Goal: Information Seeking & Learning: Compare options

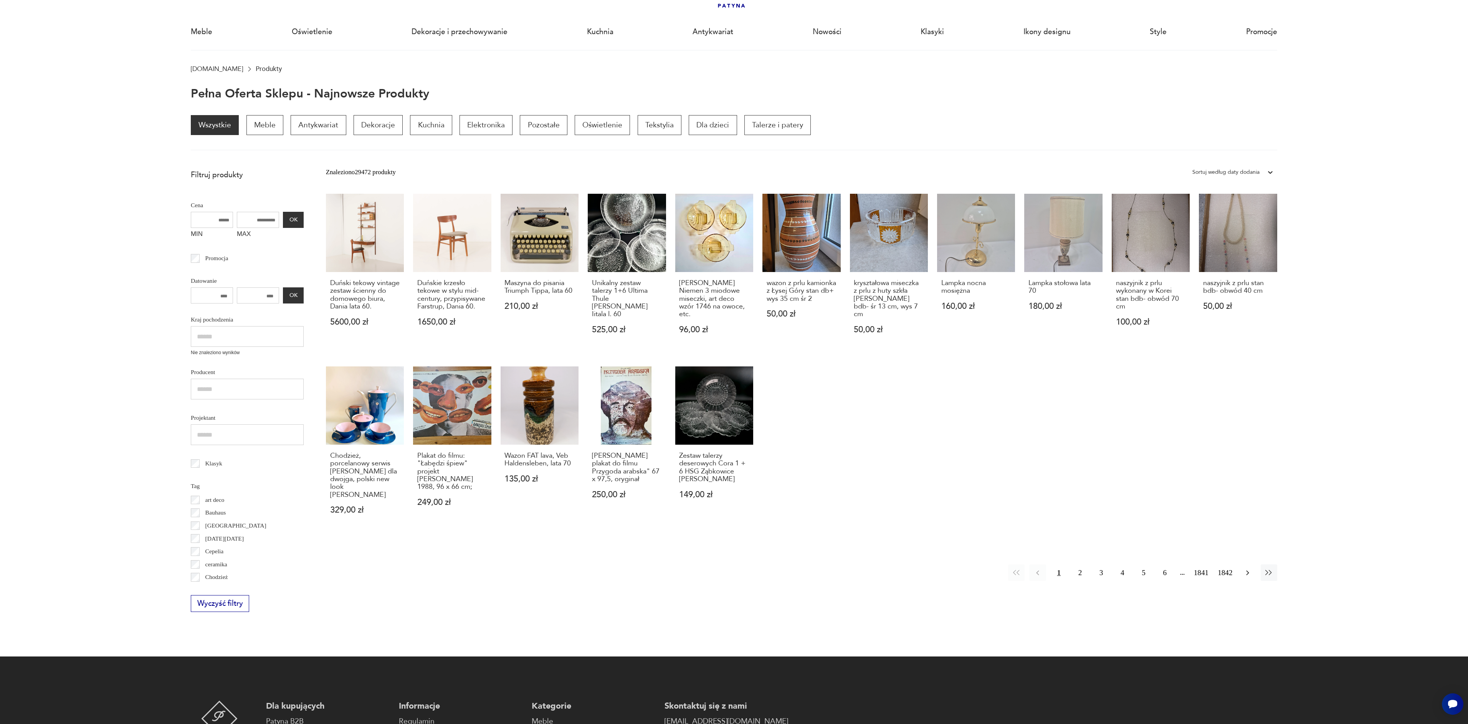
click at [1247, 570] on button "button" at bounding box center [1247, 573] width 17 height 17
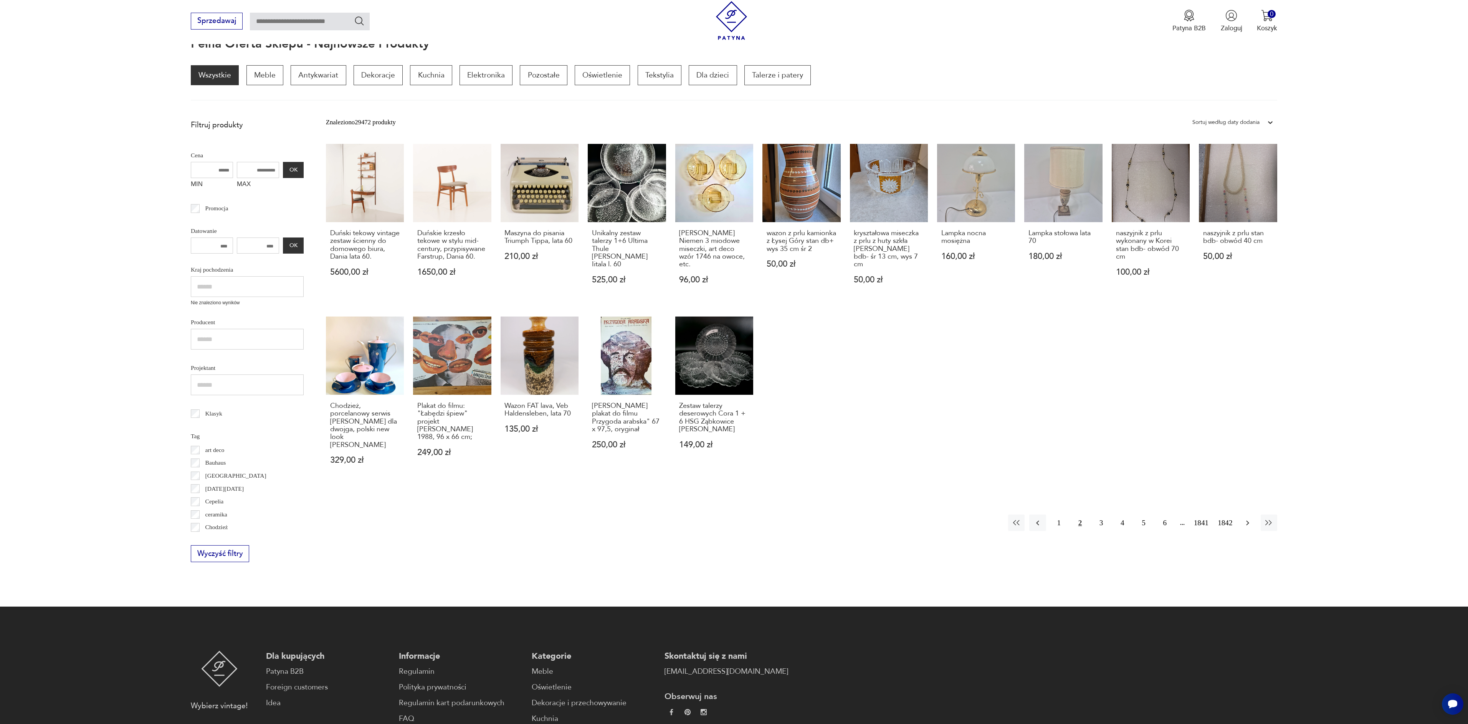
scroll to position [103, 0]
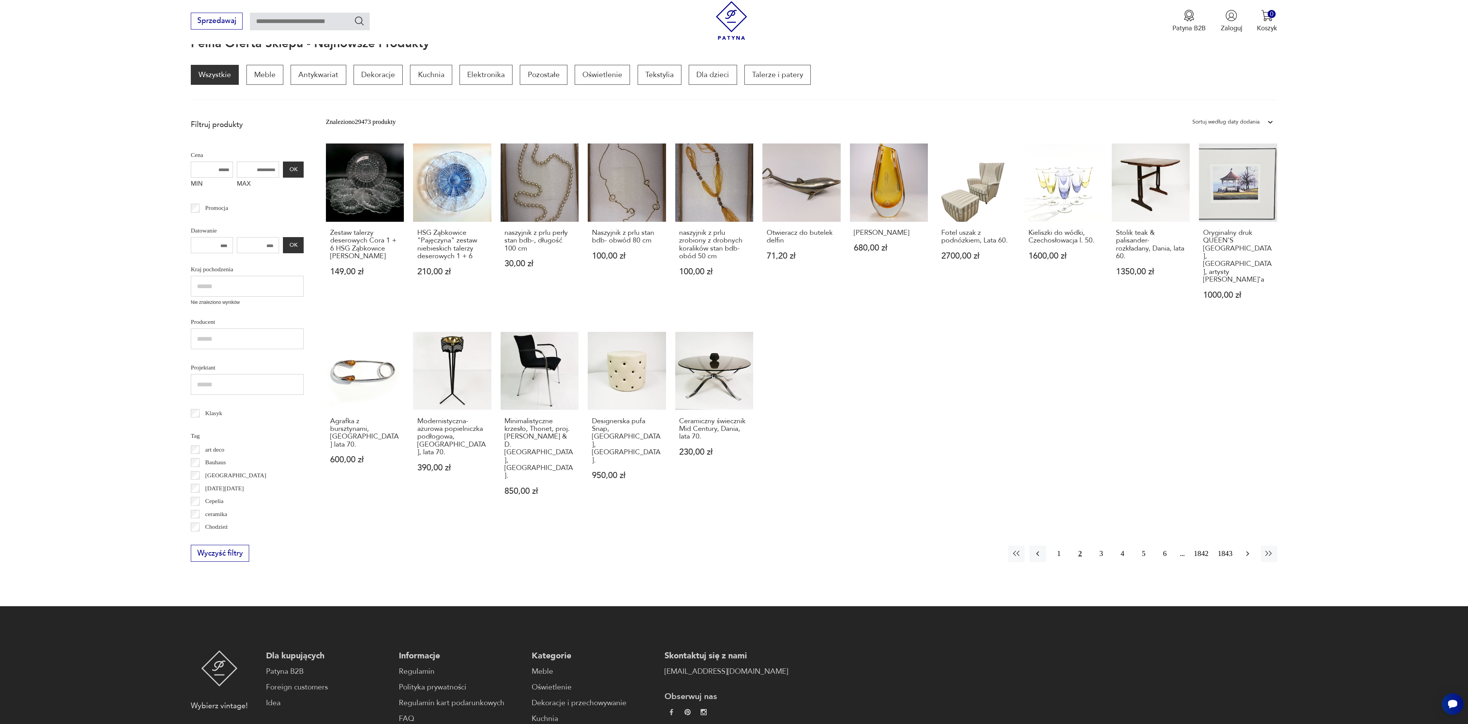
click at [1251, 549] on icon "button" at bounding box center [1247, 553] width 9 height 9
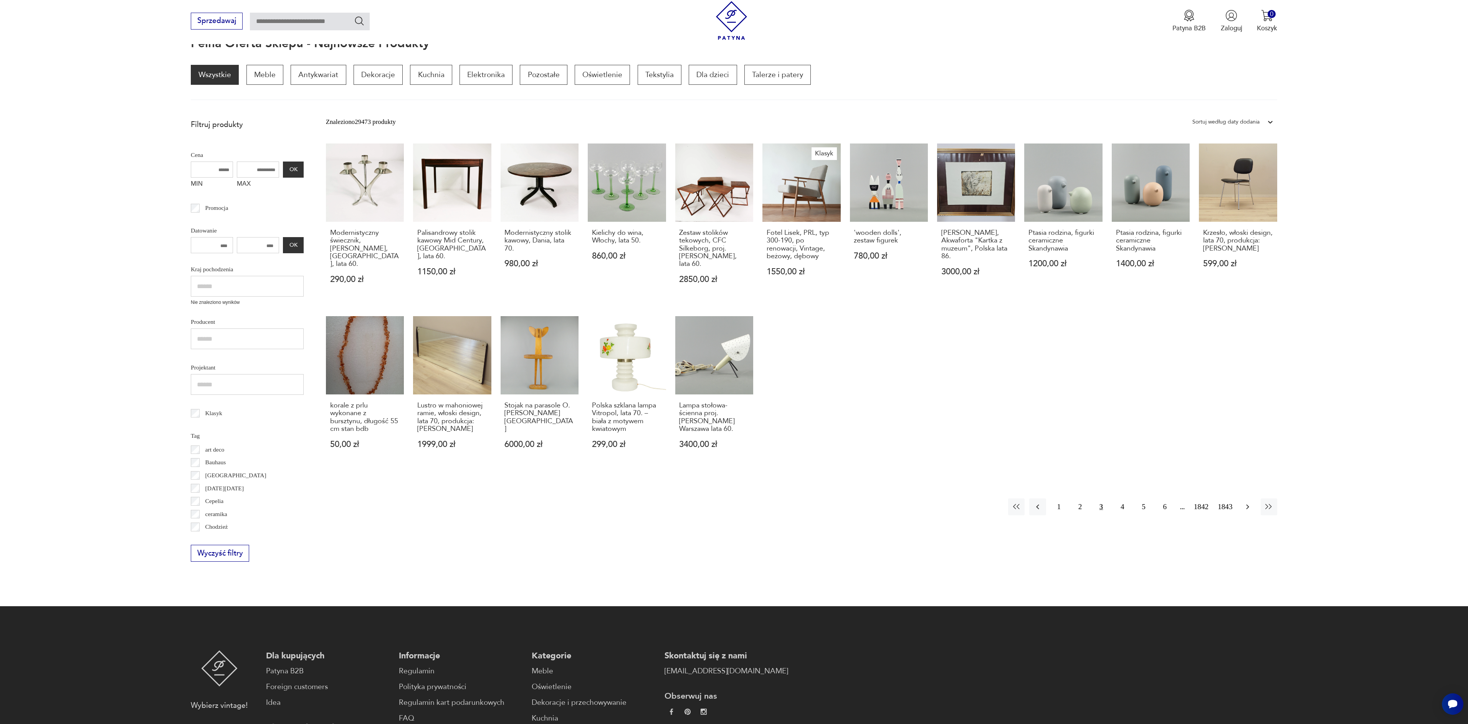
click at [1251, 506] on icon "button" at bounding box center [1247, 506] width 9 height 9
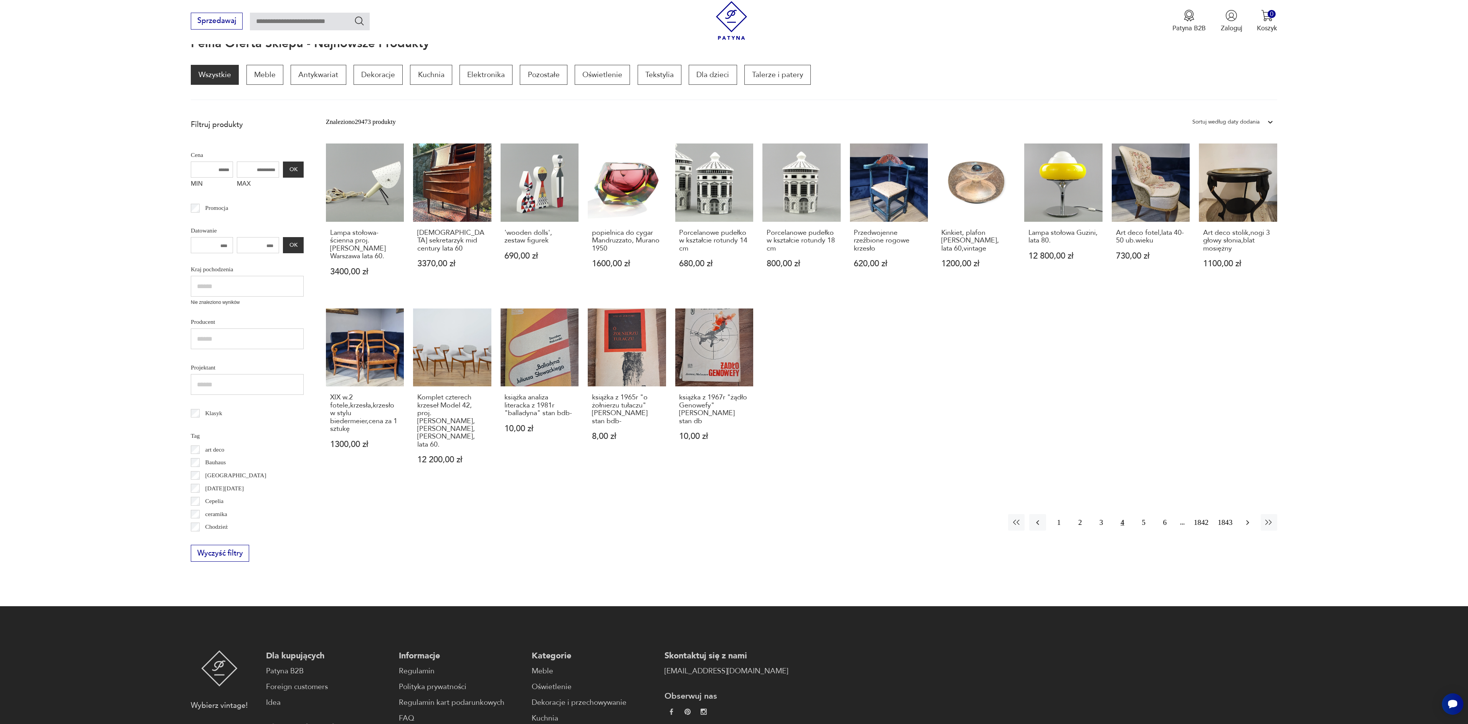
click at [1251, 518] on icon "button" at bounding box center [1247, 522] width 9 height 9
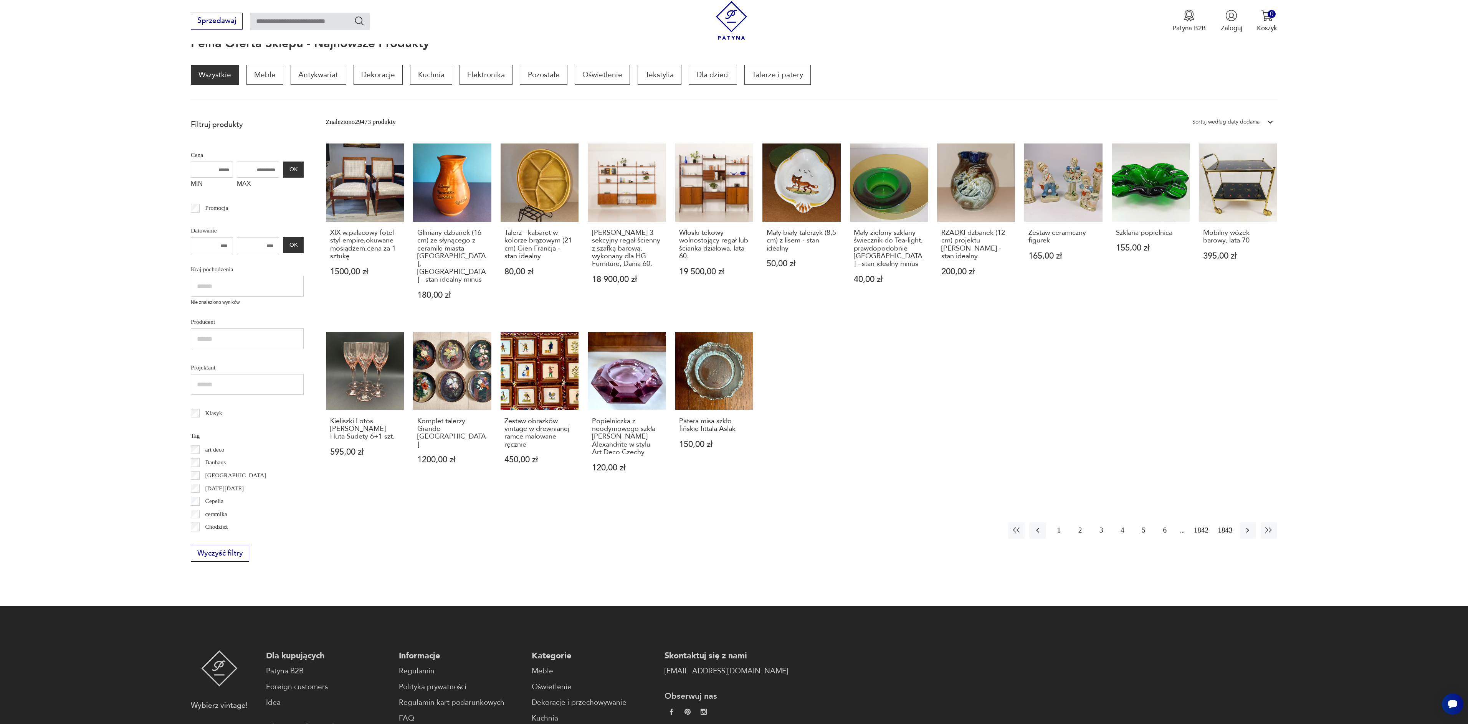
click at [1251, 526] on icon "button" at bounding box center [1247, 530] width 9 height 9
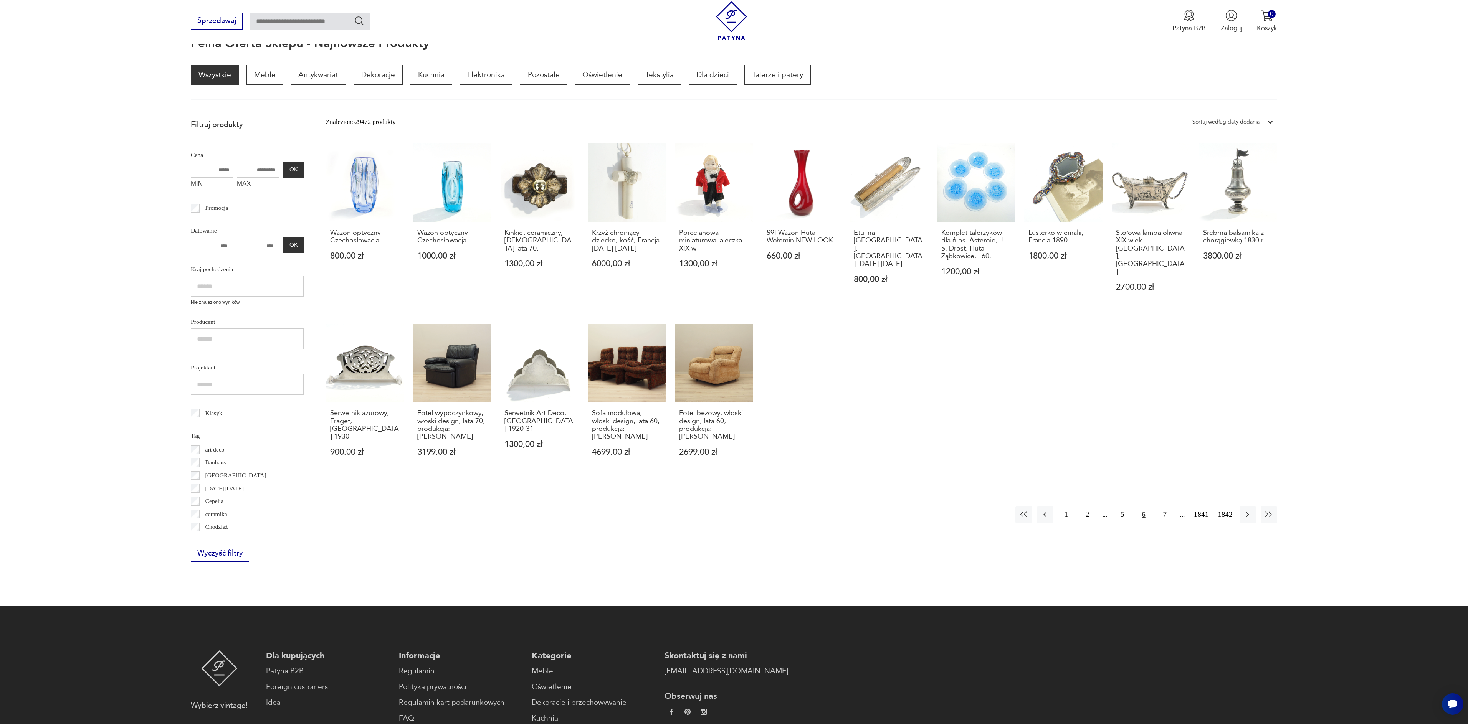
click at [1251, 507] on div "Znaleziono 29472 produkty Filtruj Sortuj według daty dodania Sortuj według daty…" at bounding box center [801, 338] width 951 height 447
click at [1248, 510] on icon "button" at bounding box center [1247, 514] width 9 height 9
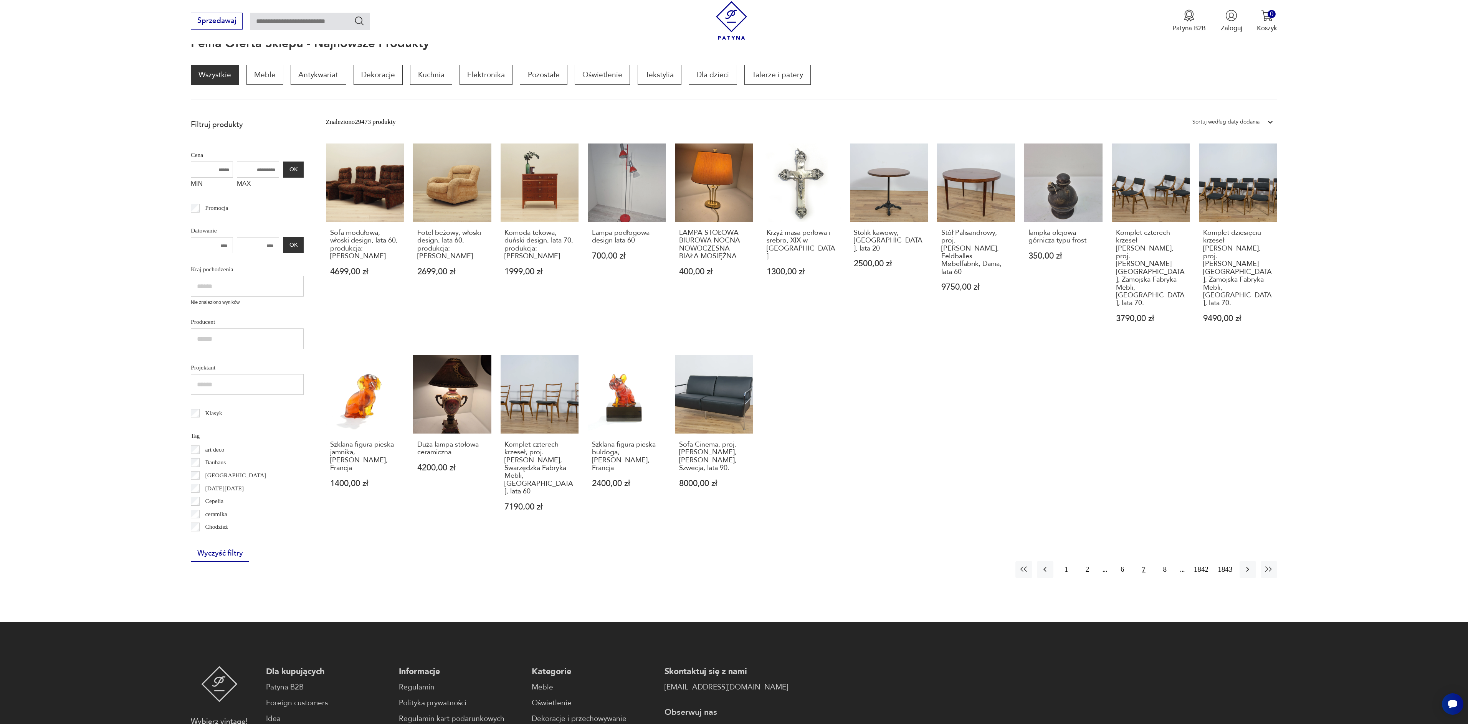
click at [336, 25] on input "text" at bounding box center [310, 22] width 120 height 18
type input "****"
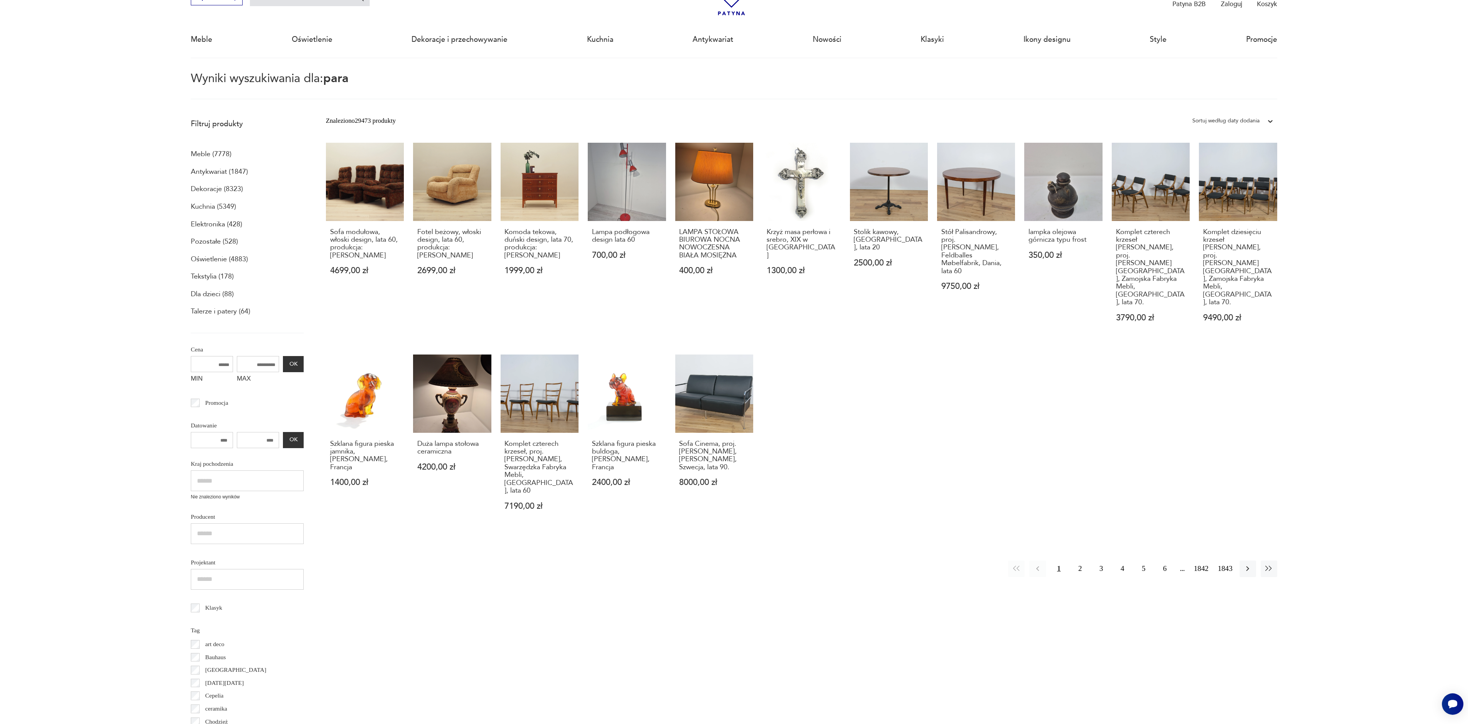
scroll to position [44, 0]
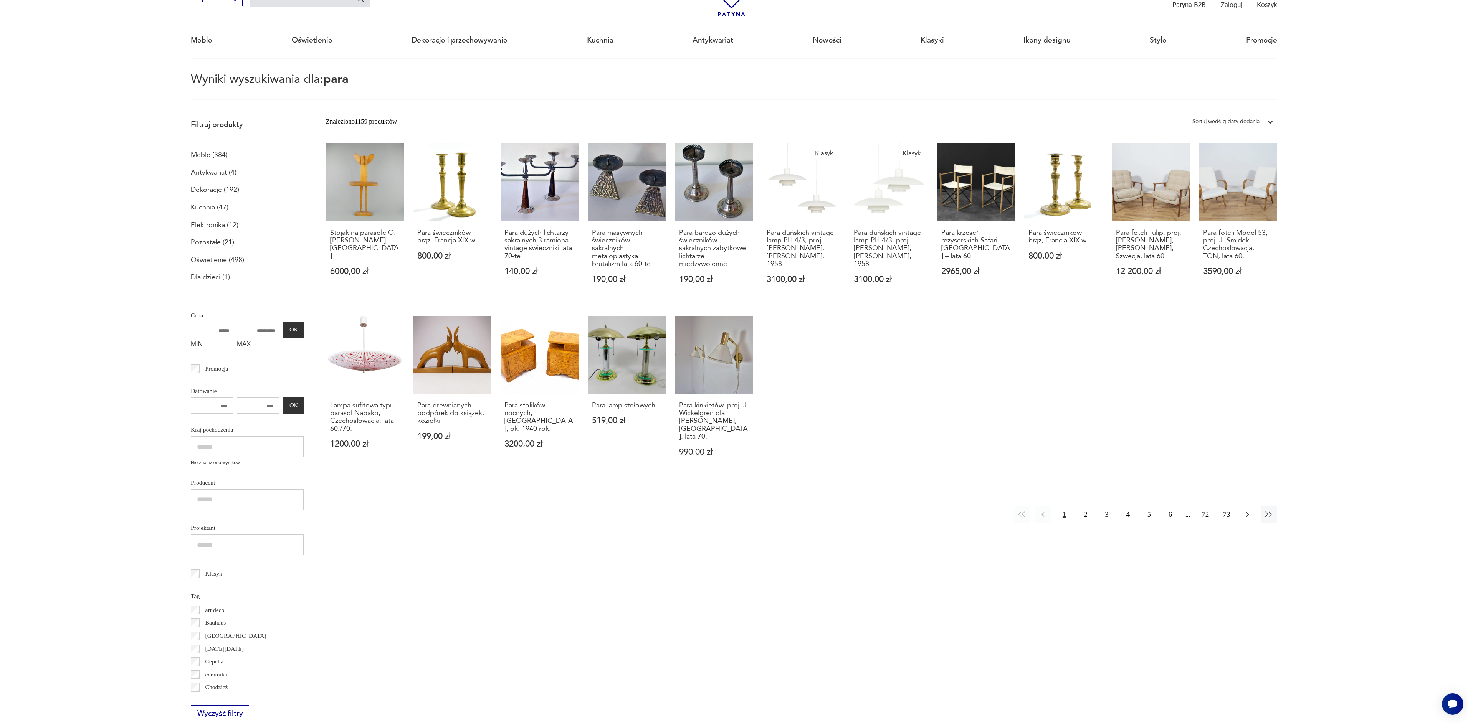
click at [1251, 512] on button "button" at bounding box center [1247, 515] width 17 height 17
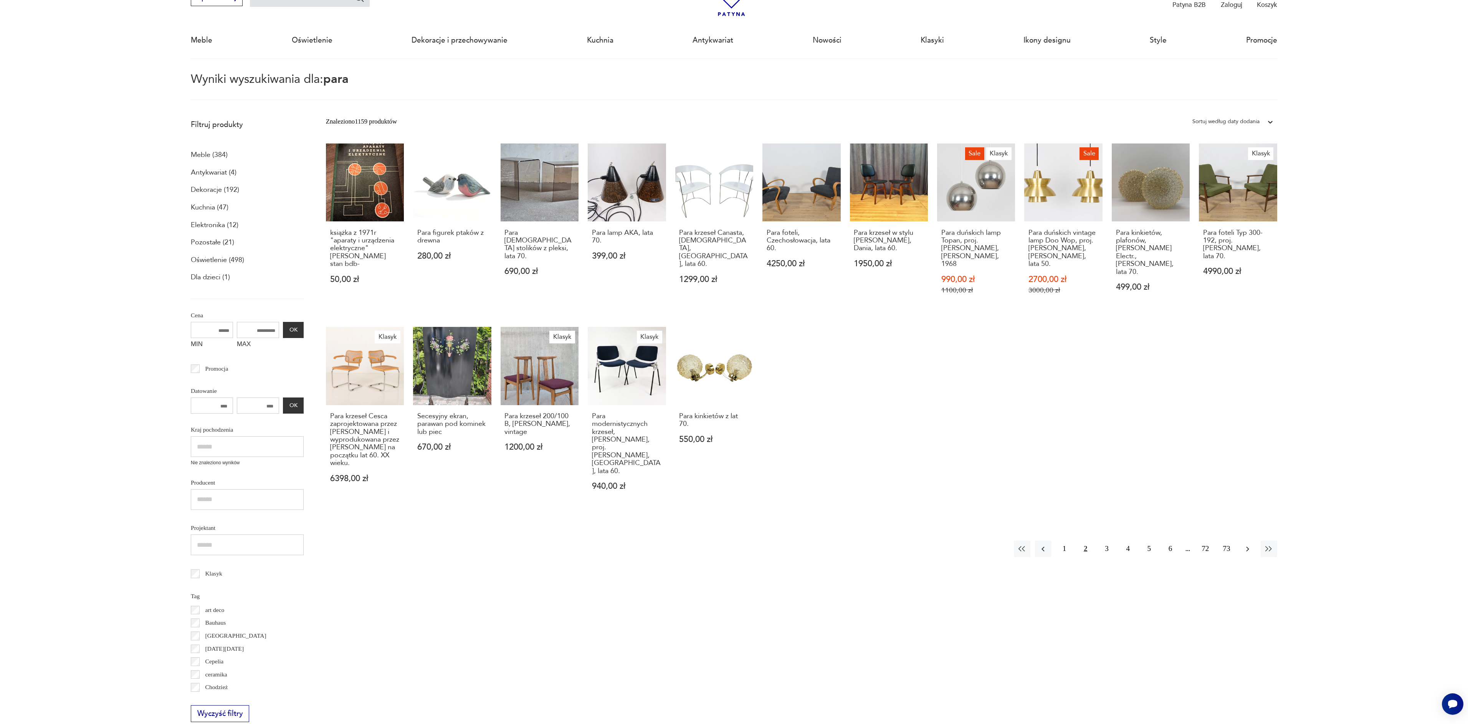
click at [1248, 547] on icon "button" at bounding box center [1247, 549] width 3 height 5
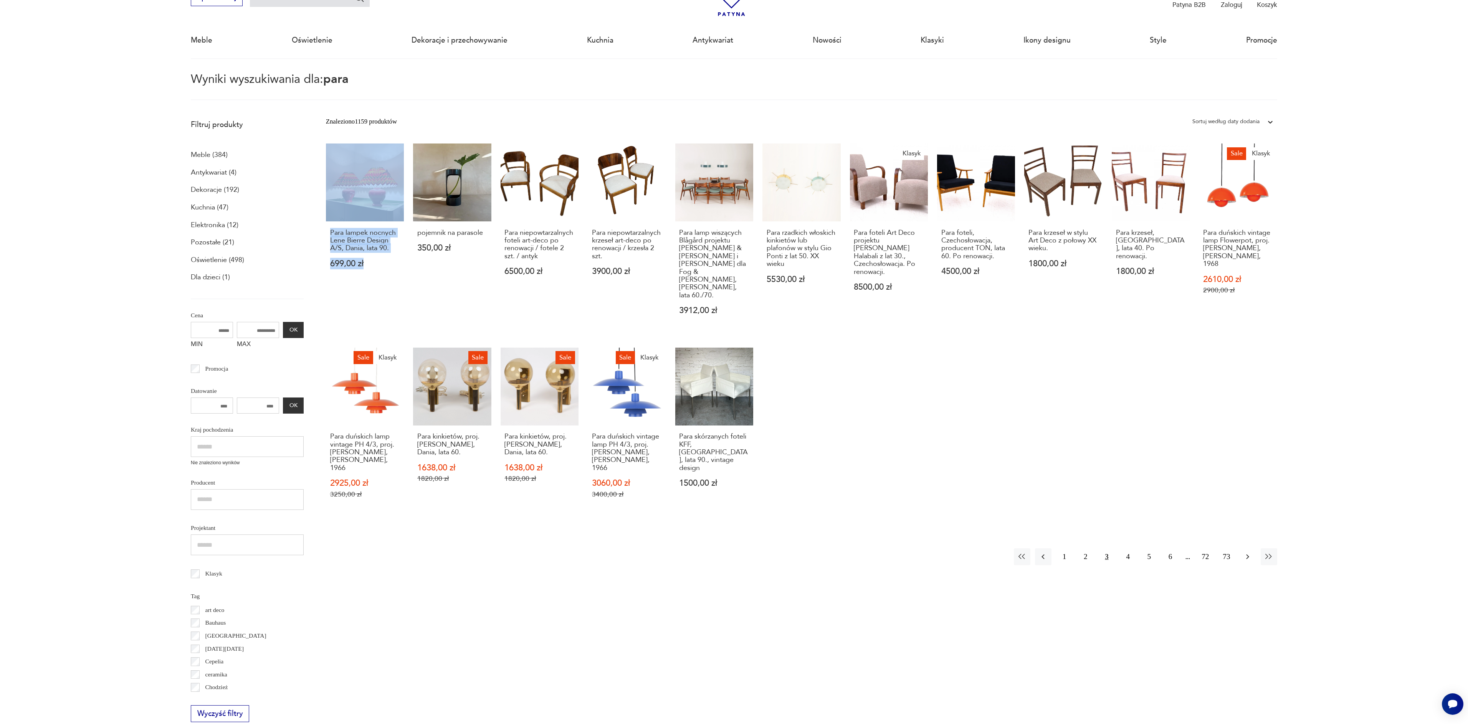
click at [1247, 555] on icon "button" at bounding box center [1247, 557] width 3 height 5
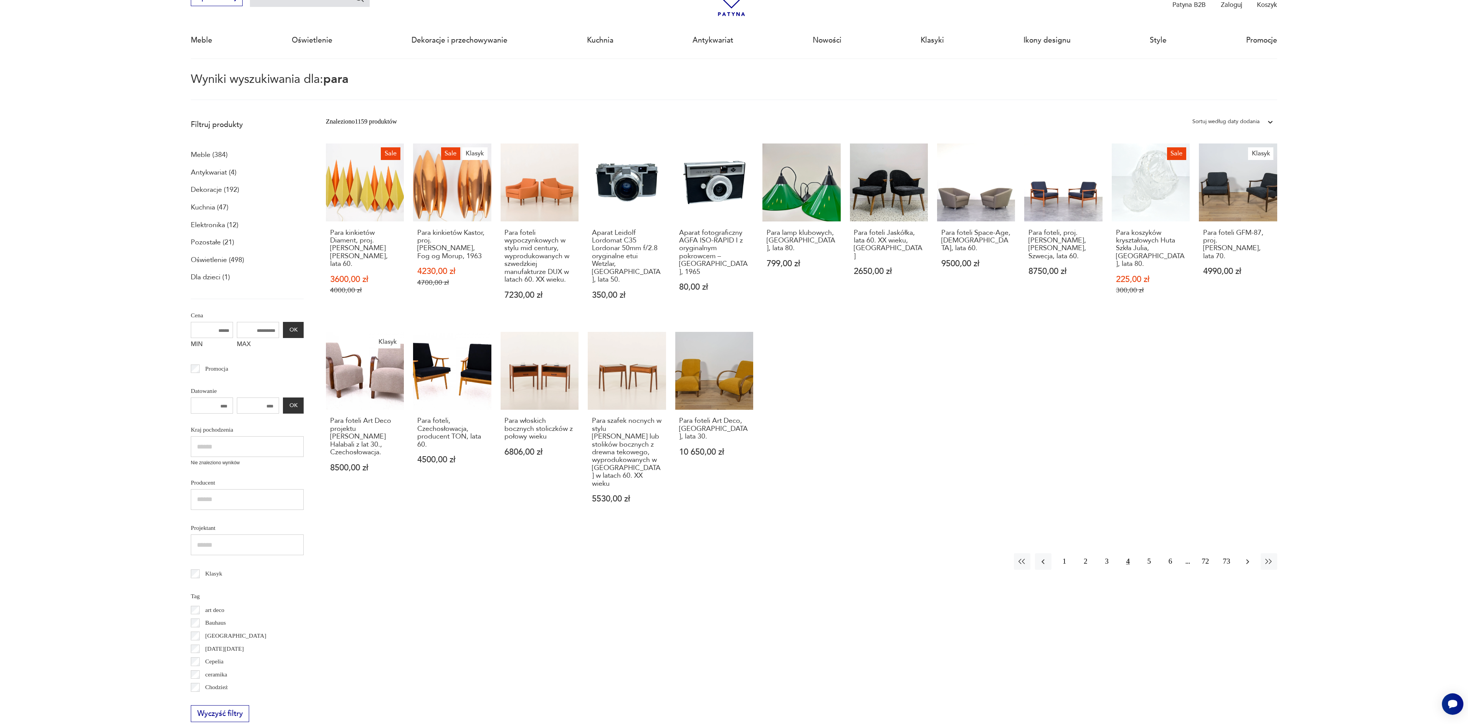
click at [1248, 557] on icon "button" at bounding box center [1247, 561] width 9 height 9
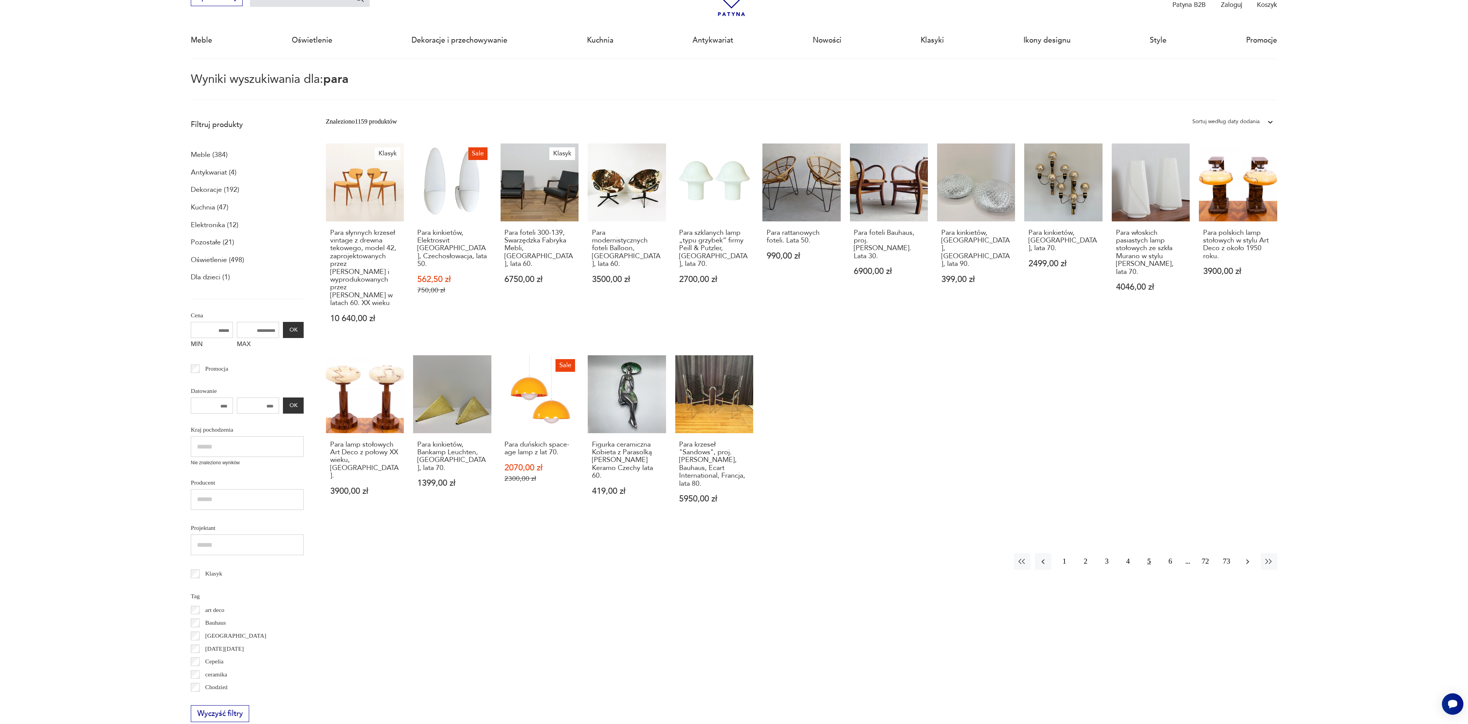
click at [1246, 557] on icon "button" at bounding box center [1247, 561] width 9 height 9
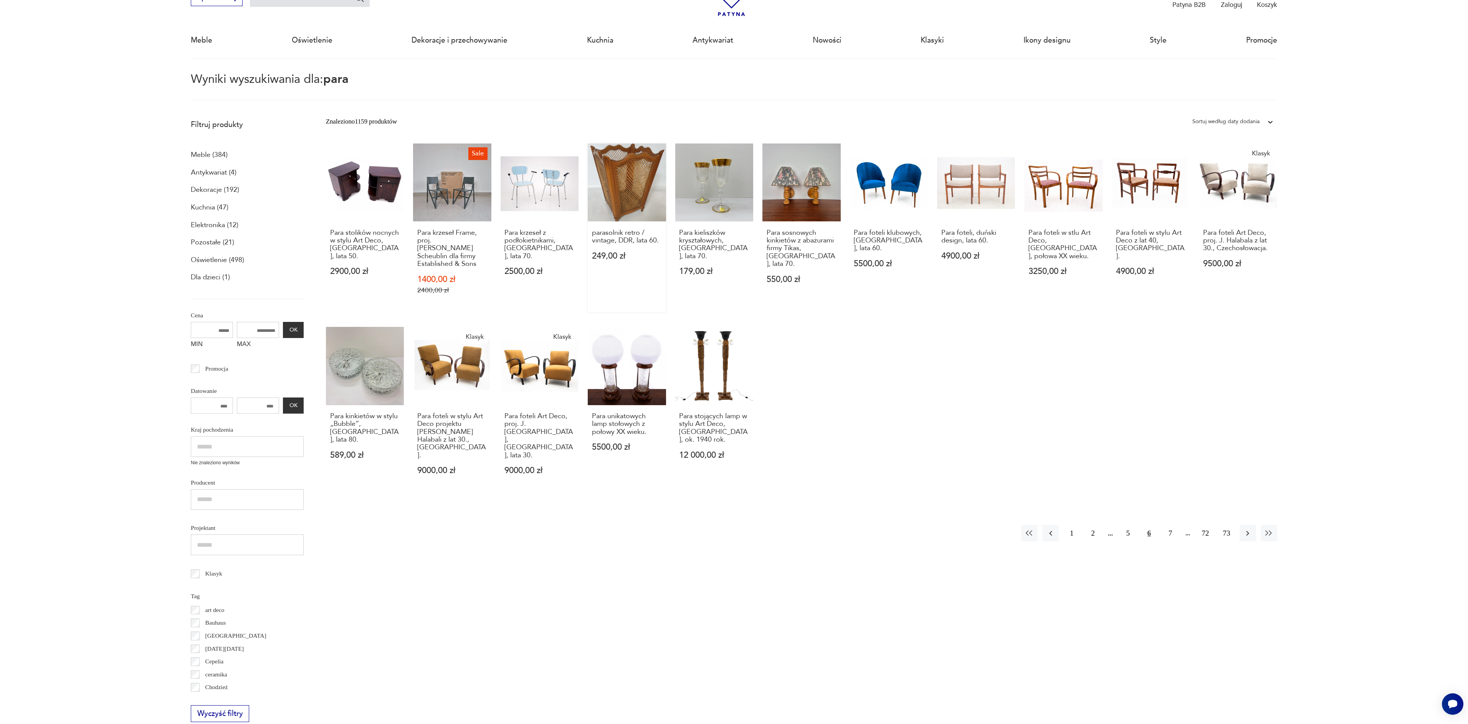
click at [610, 196] on link "parasolnik retro / vintage, DDR, lata 60. 249,00 zł" at bounding box center [627, 228] width 78 height 169
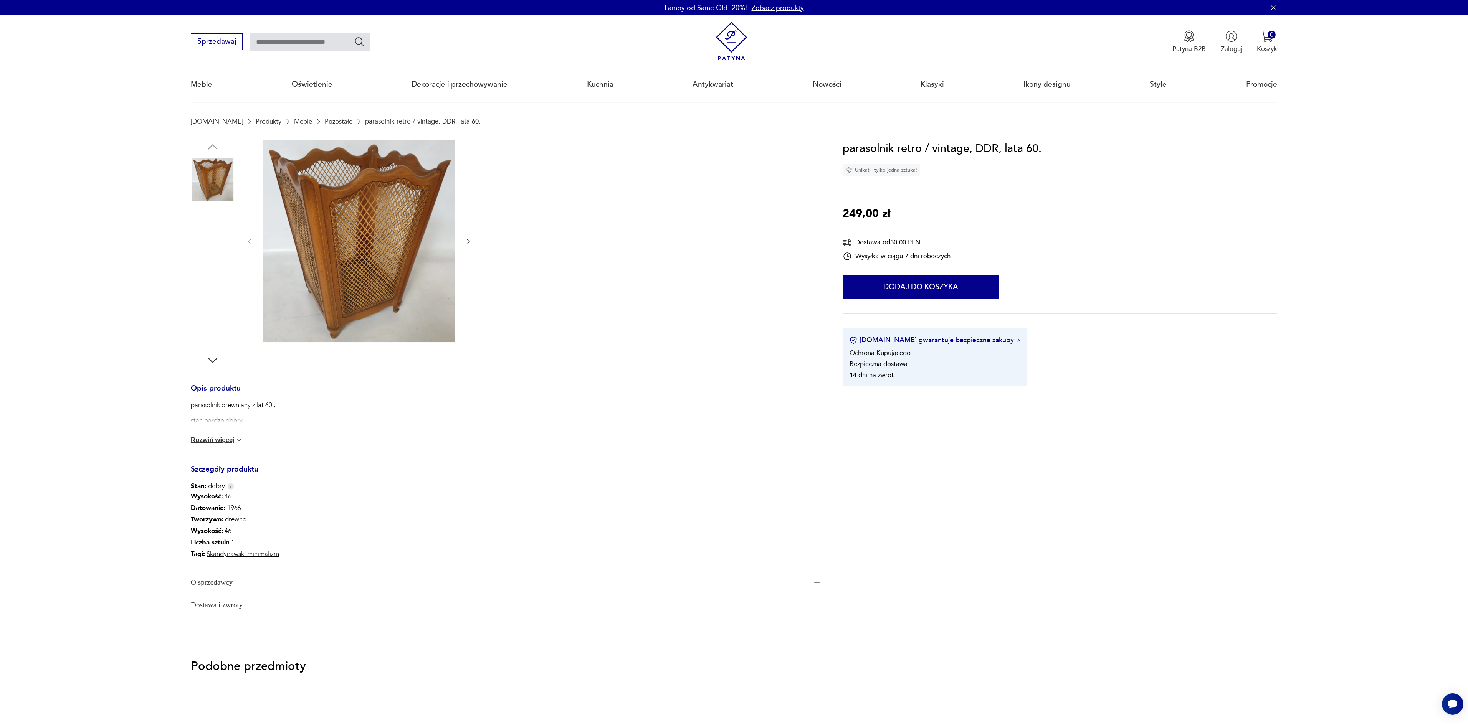
click at [215, 226] on img at bounding box center [213, 229] width 44 height 44
click at [341, 281] on img at bounding box center [359, 241] width 192 height 202
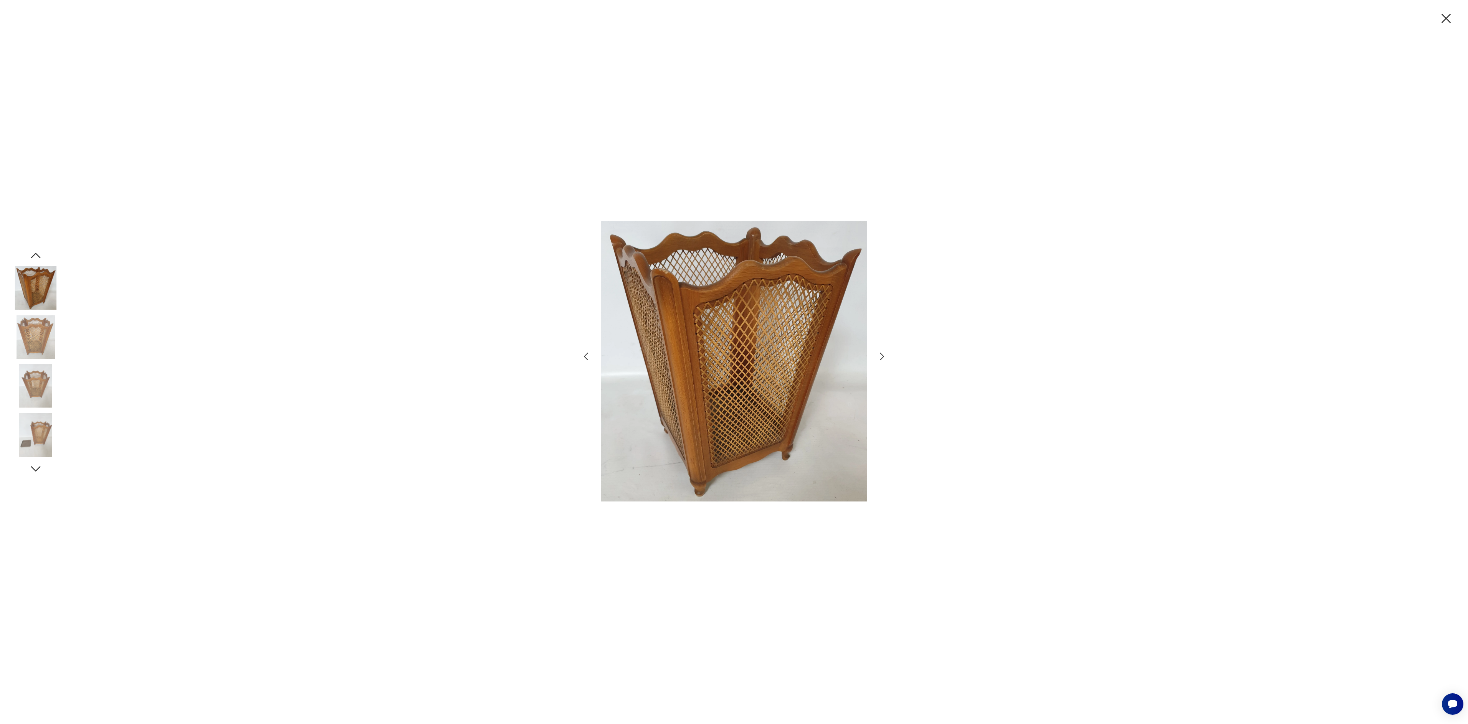
click at [881, 356] on icon "button" at bounding box center [881, 356] width 11 height 11
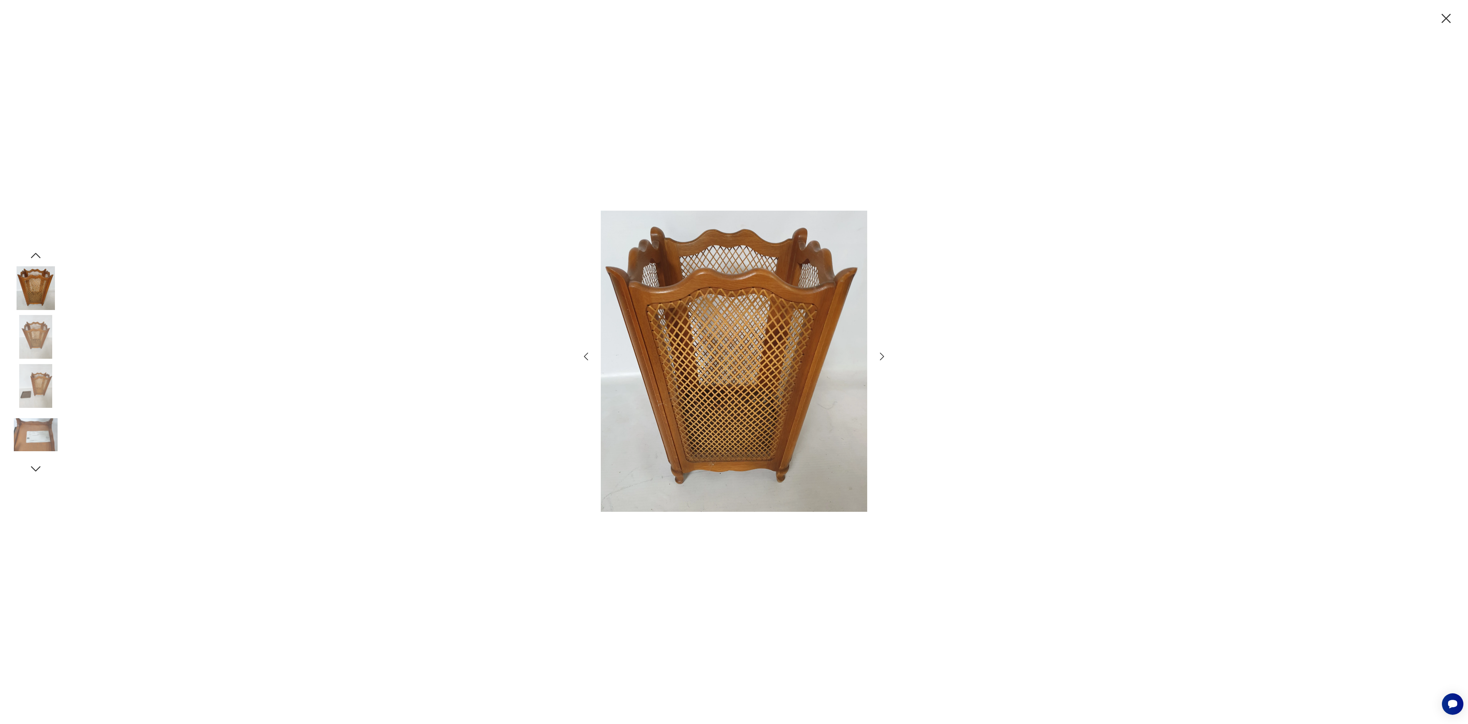
click at [881, 356] on icon "button" at bounding box center [881, 356] width 11 height 11
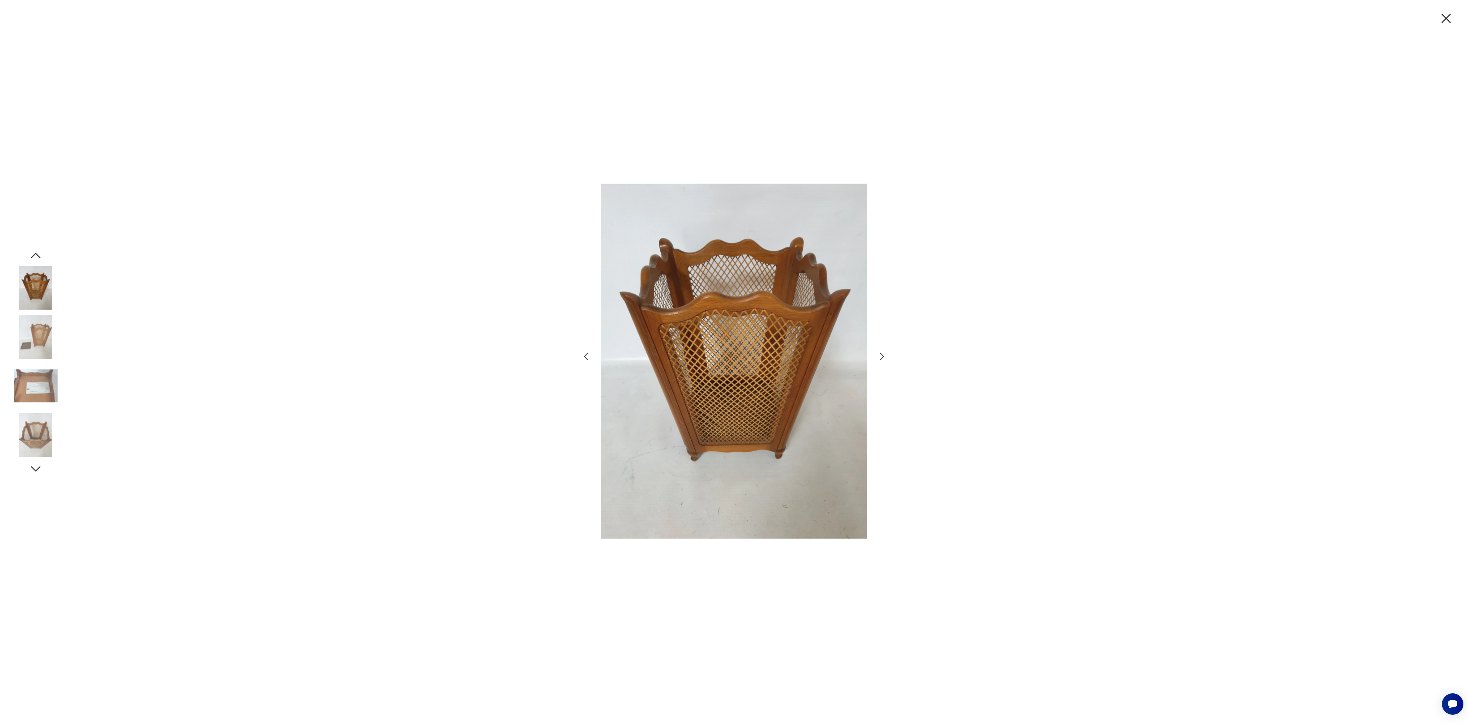
click at [881, 356] on icon "button" at bounding box center [881, 356] width 11 height 11
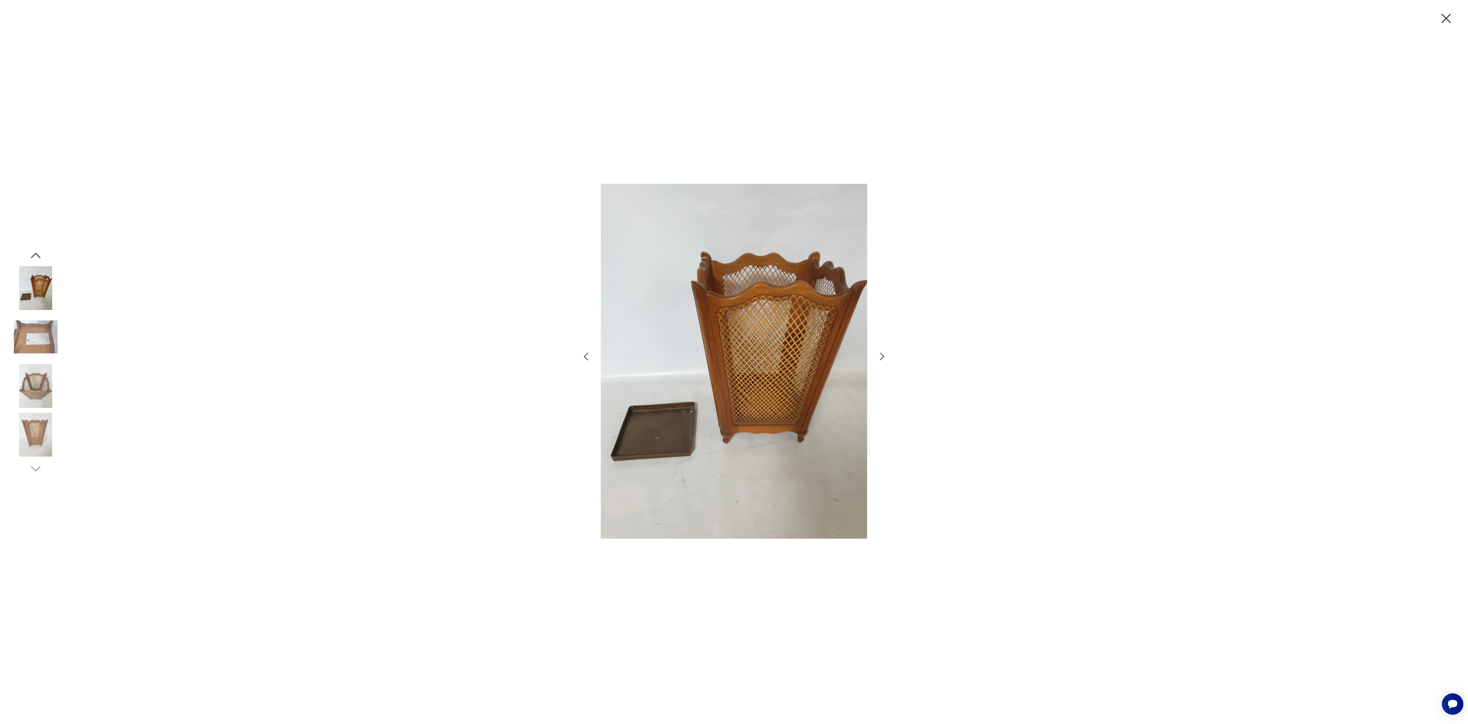
click at [881, 356] on icon "button" at bounding box center [881, 356] width 11 height 11
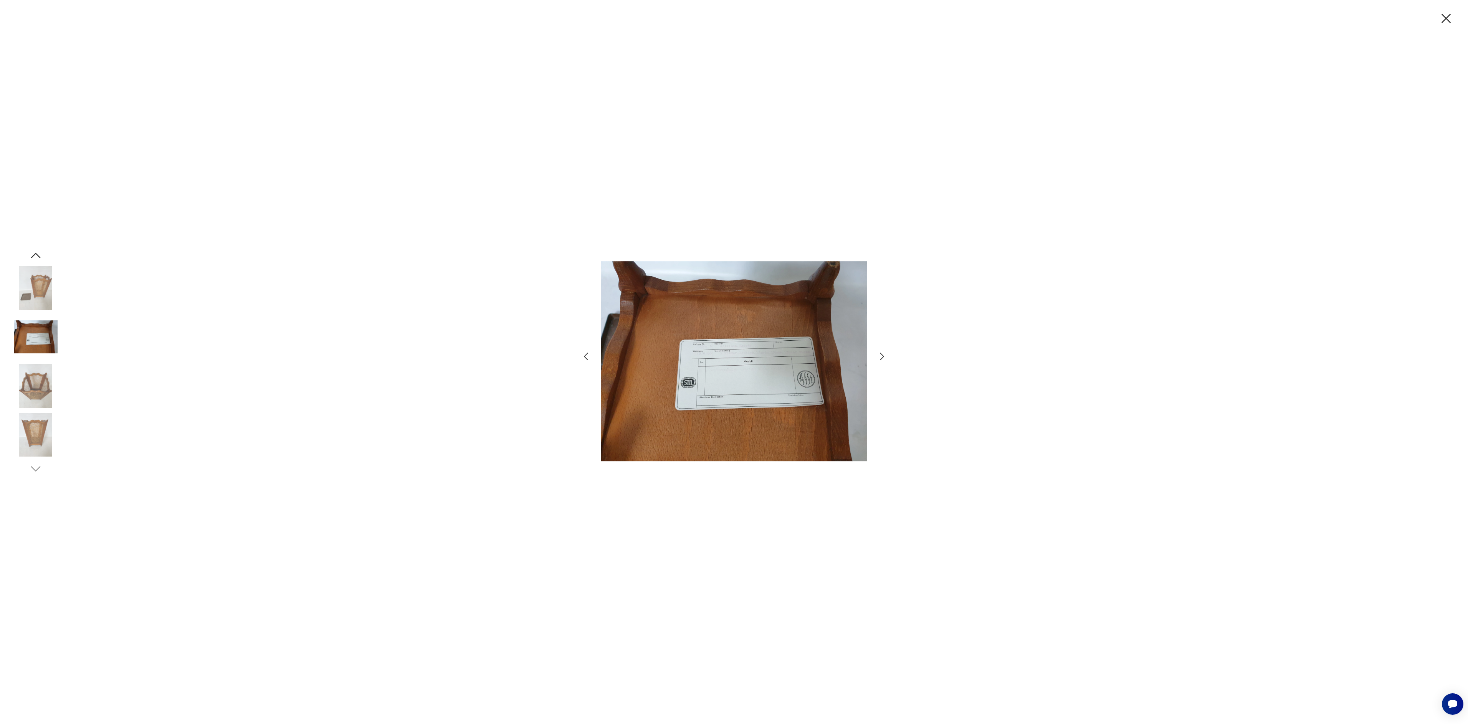
click at [881, 357] on icon "button" at bounding box center [881, 356] width 11 height 11
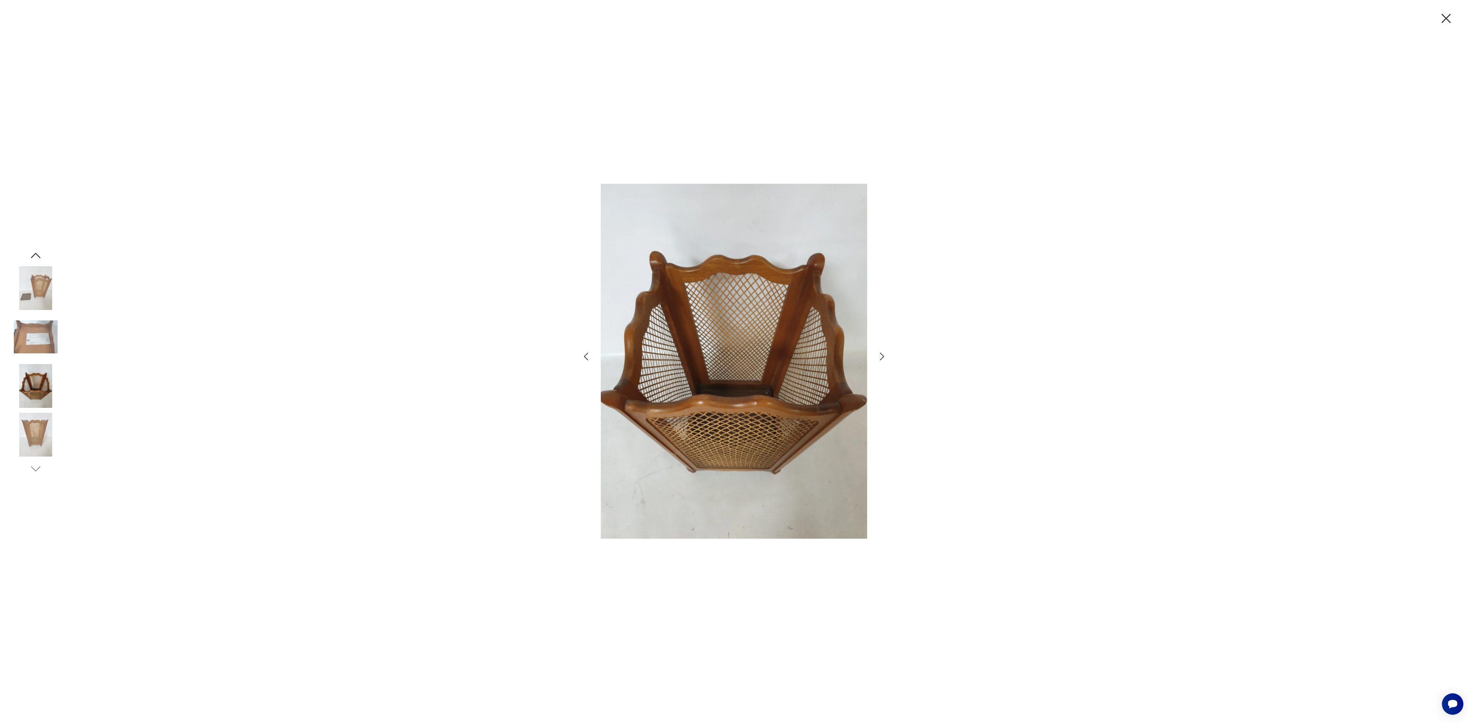
click at [881, 357] on icon "button" at bounding box center [881, 356] width 11 height 11
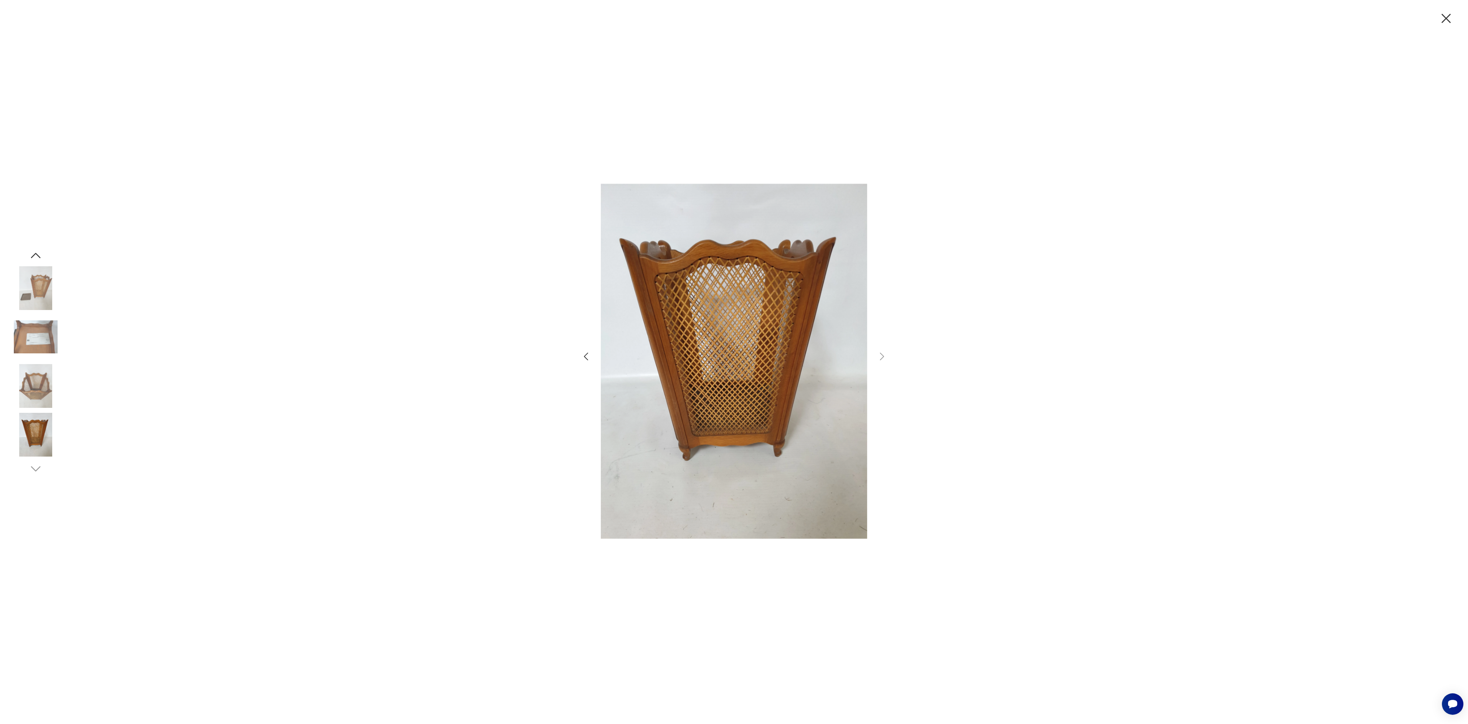
click at [1446, 21] on icon "button" at bounding box center [1446, 18] width 16 height 16
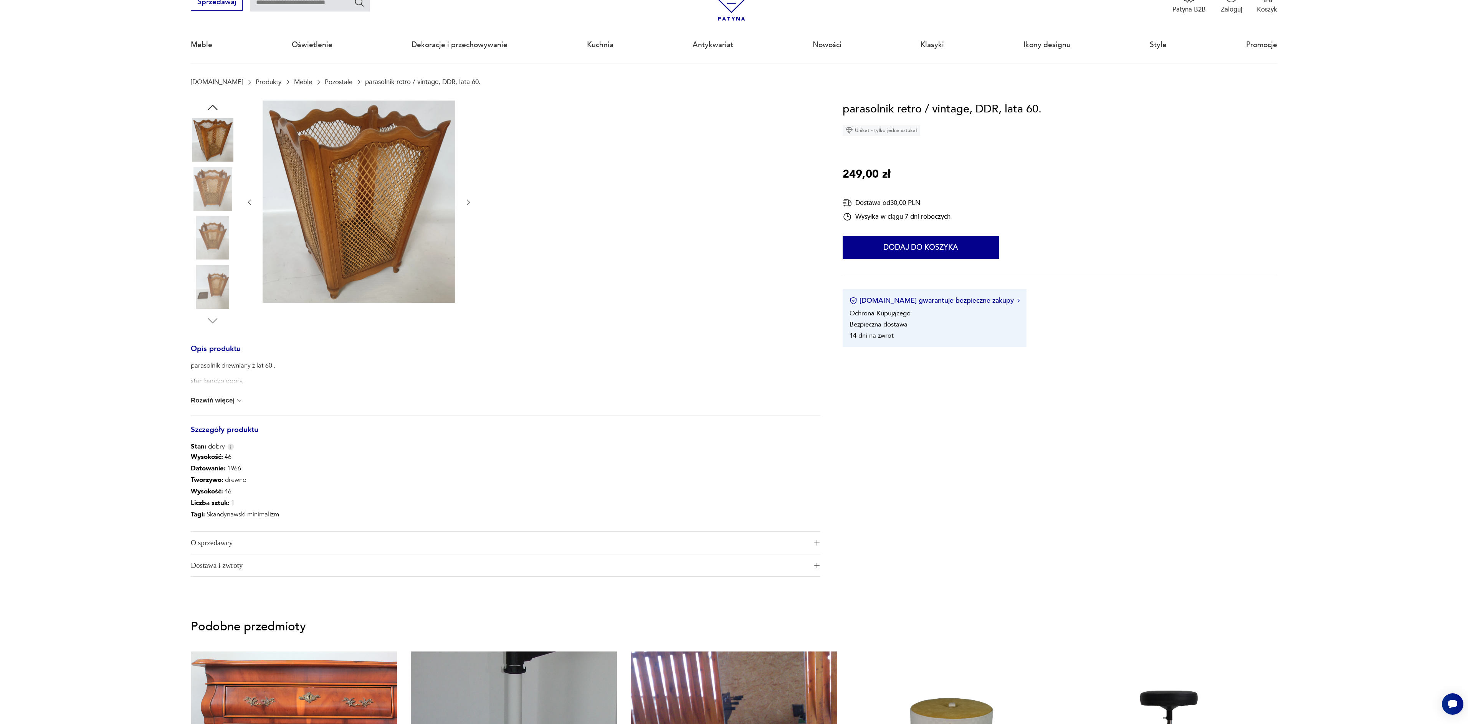
scroll to position [40, 0]
click at [212, 399] on button "Rozwiń więcej" at bounding box center [217, 401] width 52 height 8
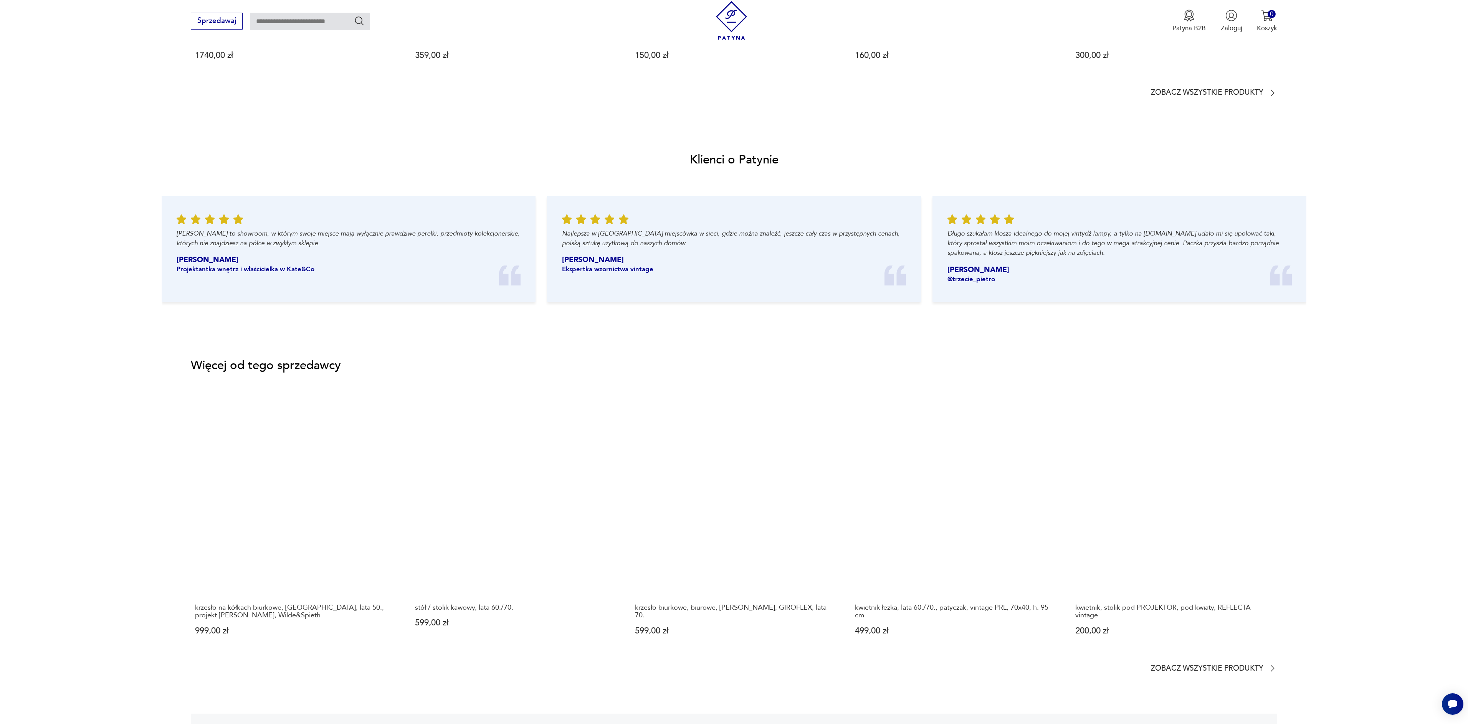
scroll to position [920, 0]
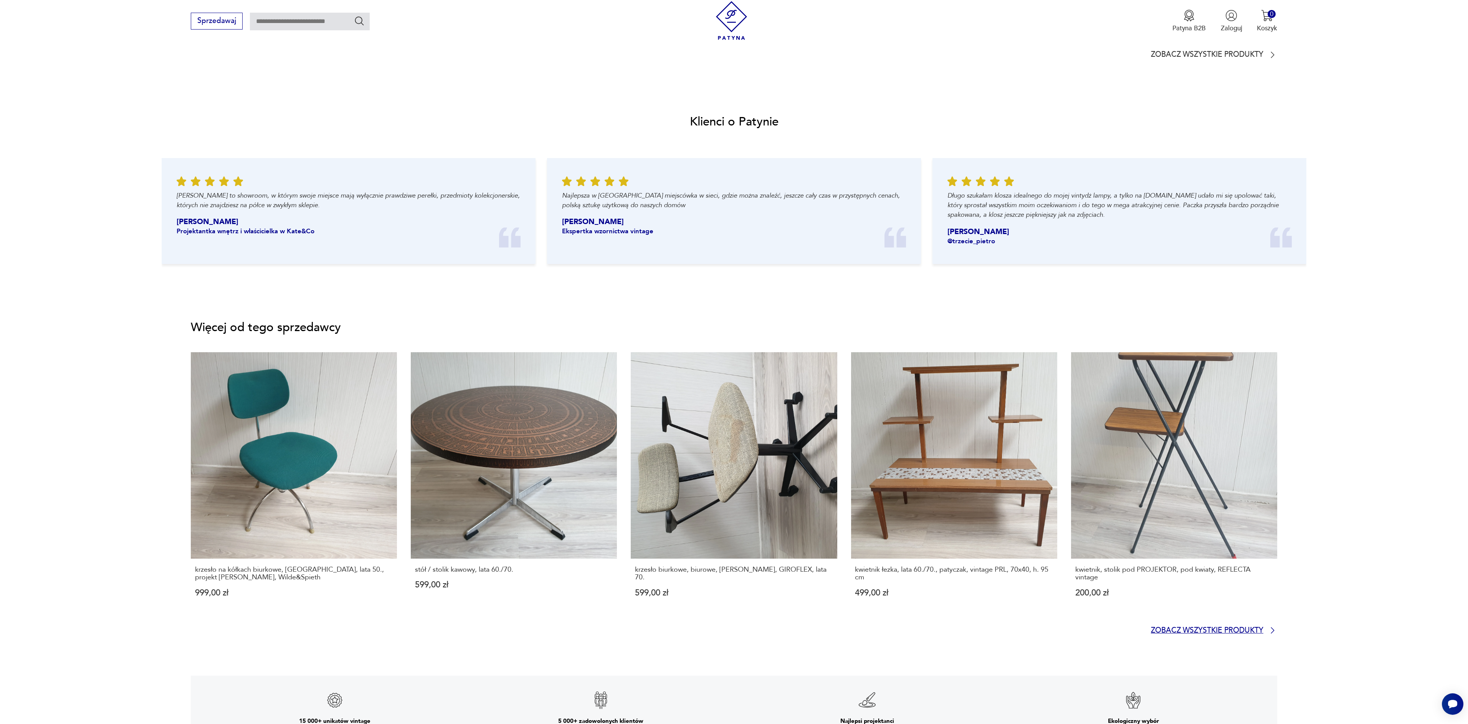
click at [1168, 629] on p "Zobacz wszystkie produkty" at bounding box center [1207, 631] width 112 height 6
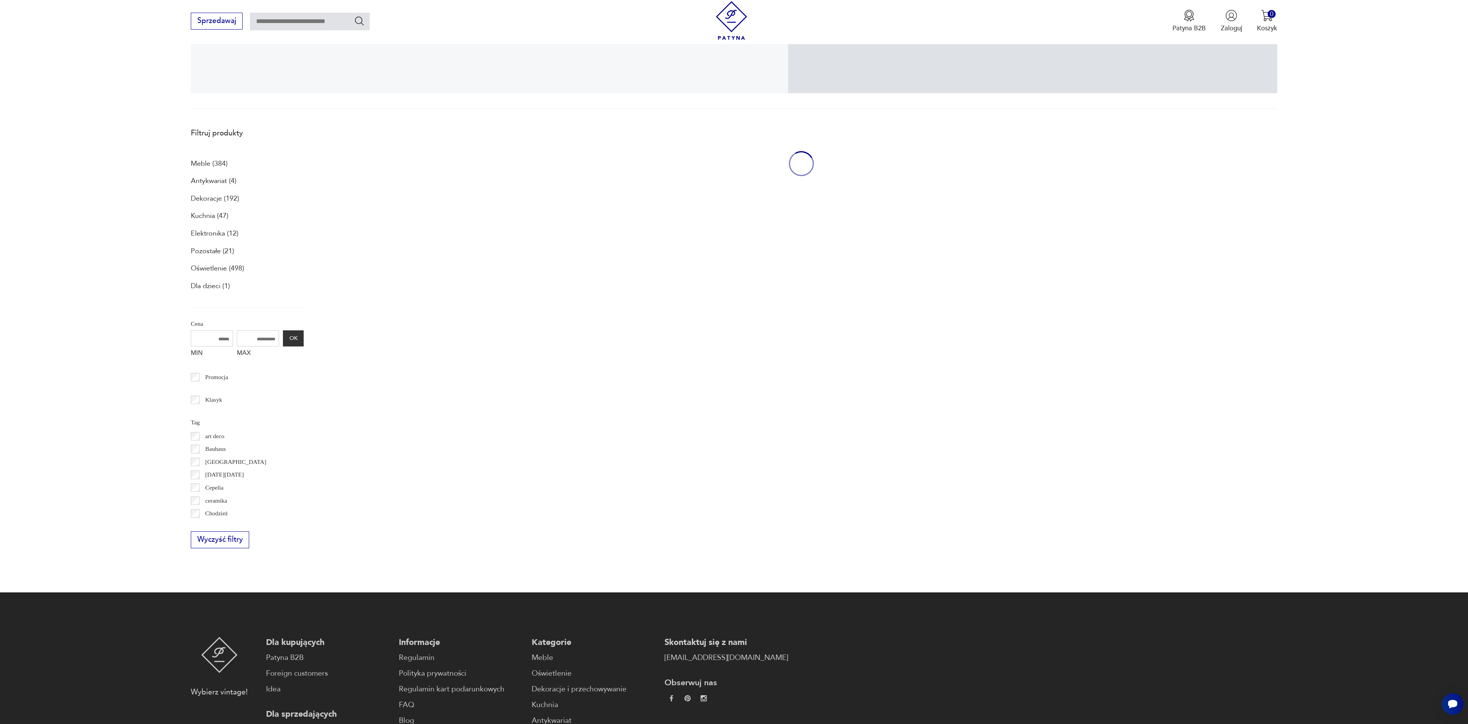
scroll to position [205, 0]
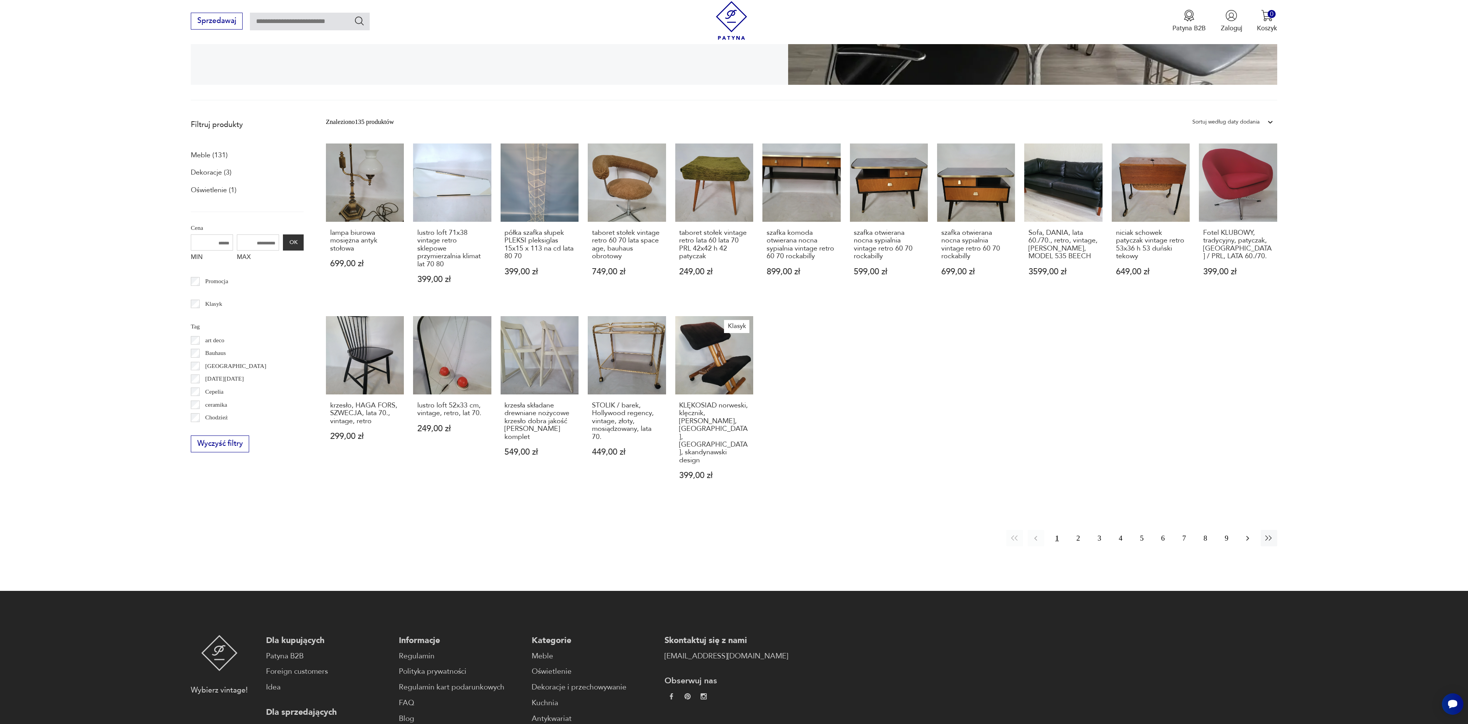
click at [1247, 534] on icon "button" at bounding box center [1247, 538] width 9 height 9
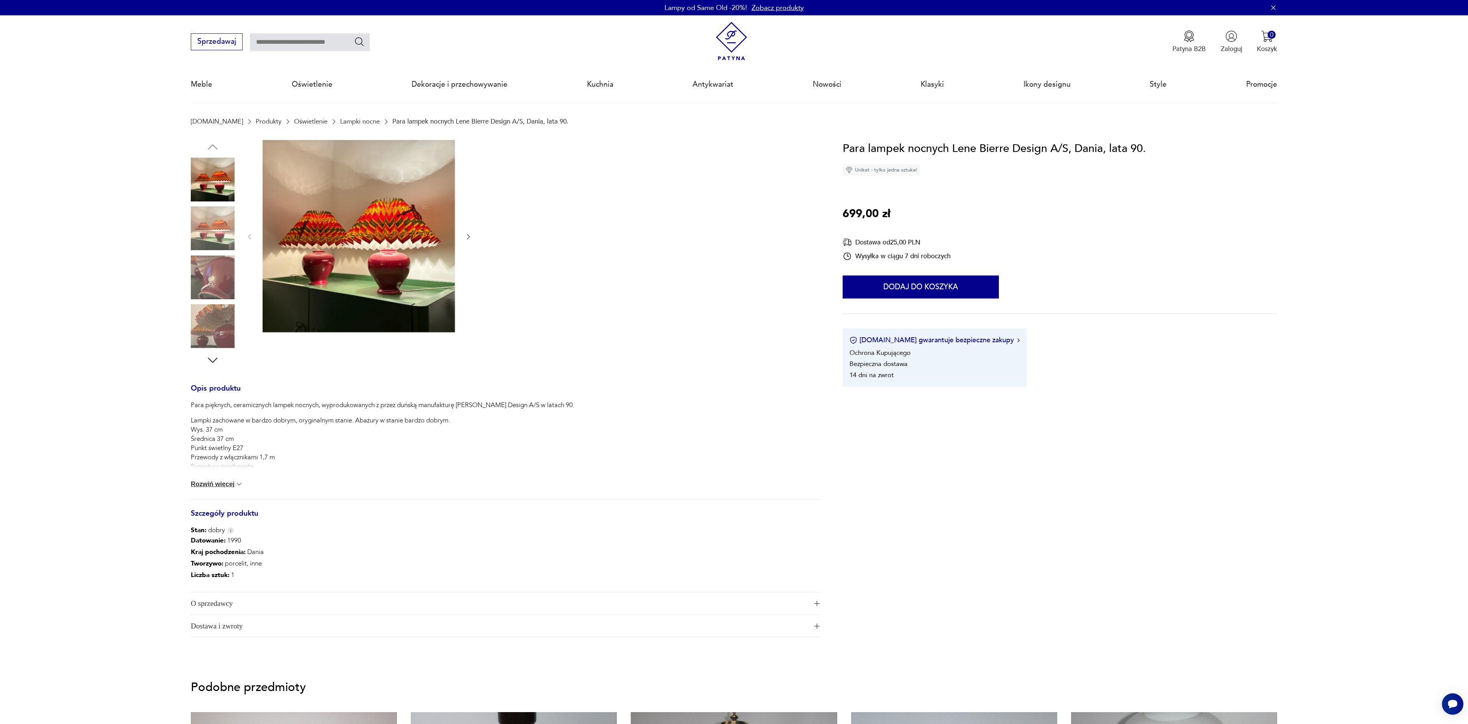
click at [407, 217] on img at bounding box center [359, 236] width 192 height 192
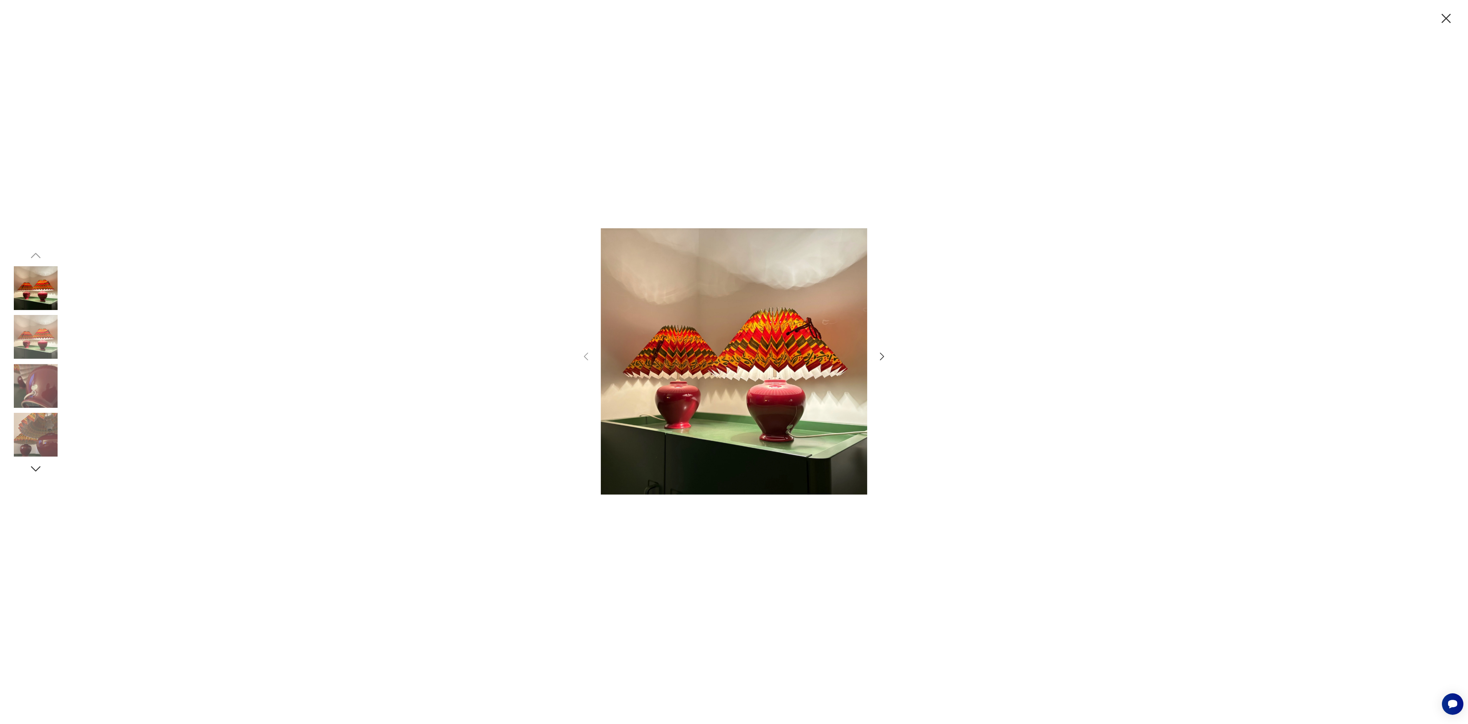
click at [42, 336] on img at bounding box center [36, 337] width 44 height 44
click at [33, 391] on img at bounding box center [36, 386] width 44 height 44
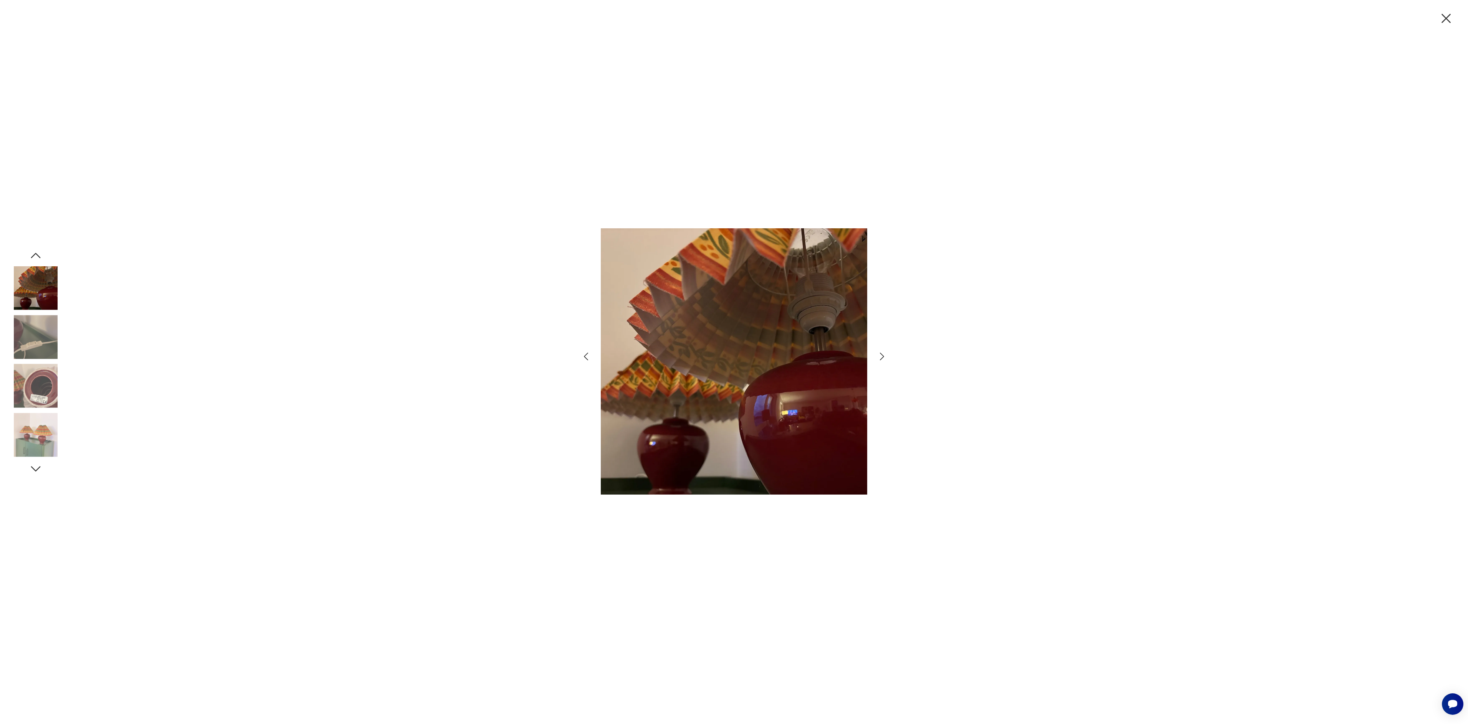
click at [36, 388] on img at bounding box center [36, 386] width 44 height 44
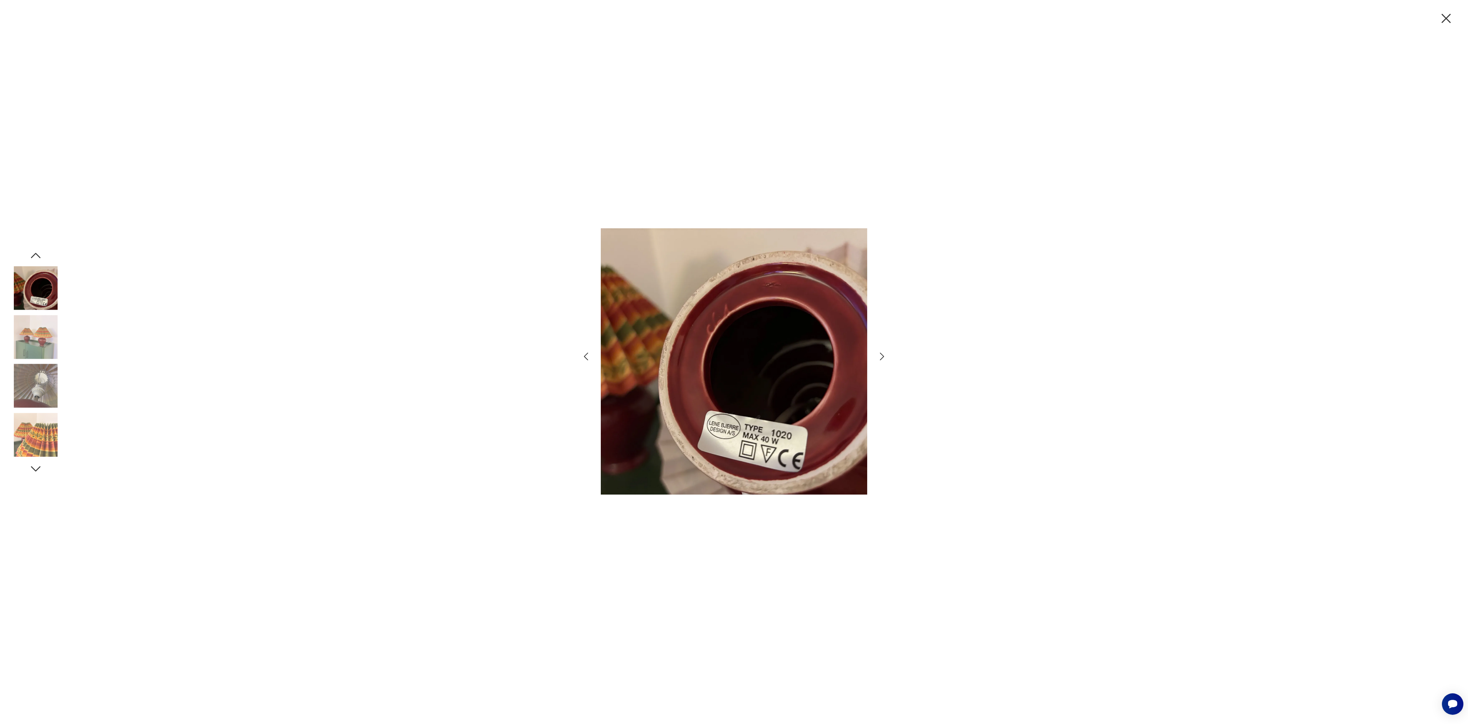
click at [36, 336] on img at bounding box center [36, 337] width 44 height 44
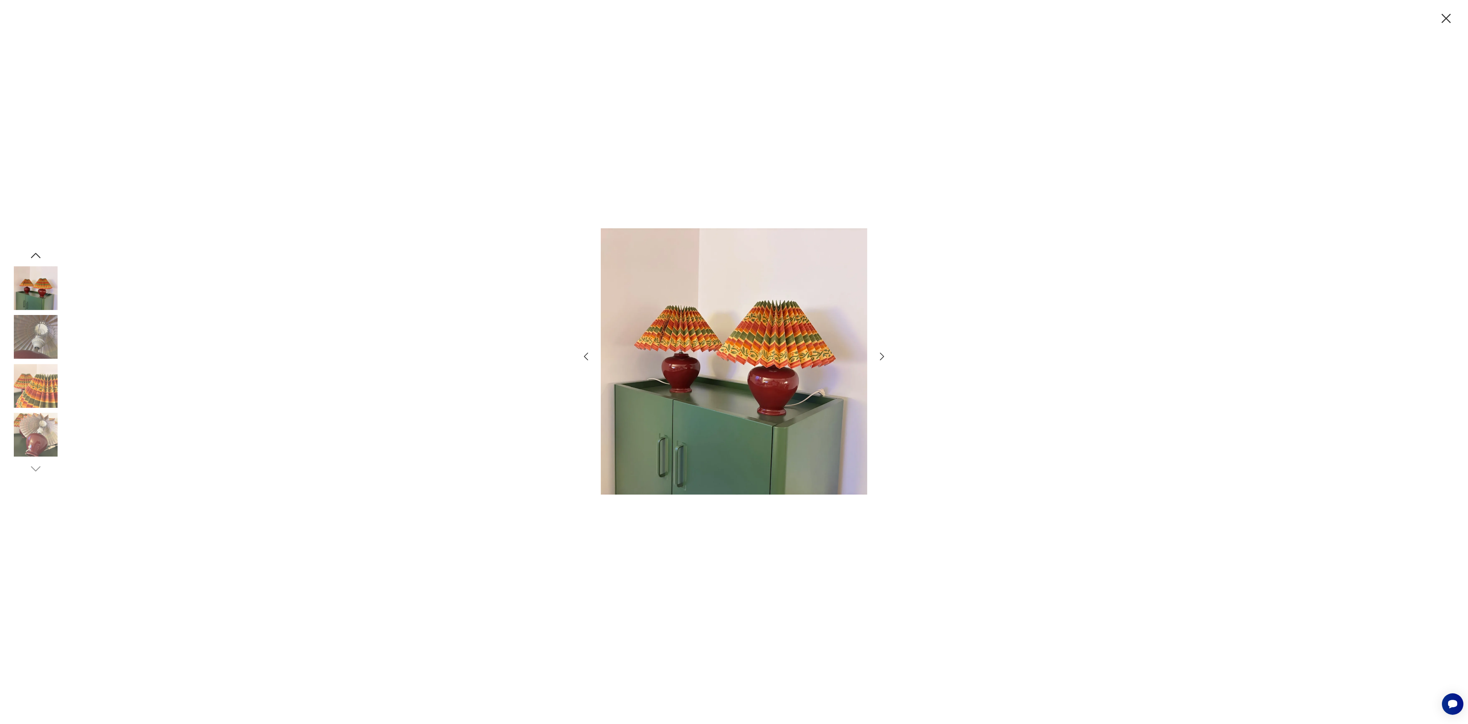
click at [881, 357] on icon "button" at bounding box center [881, 356] width 11 height 11
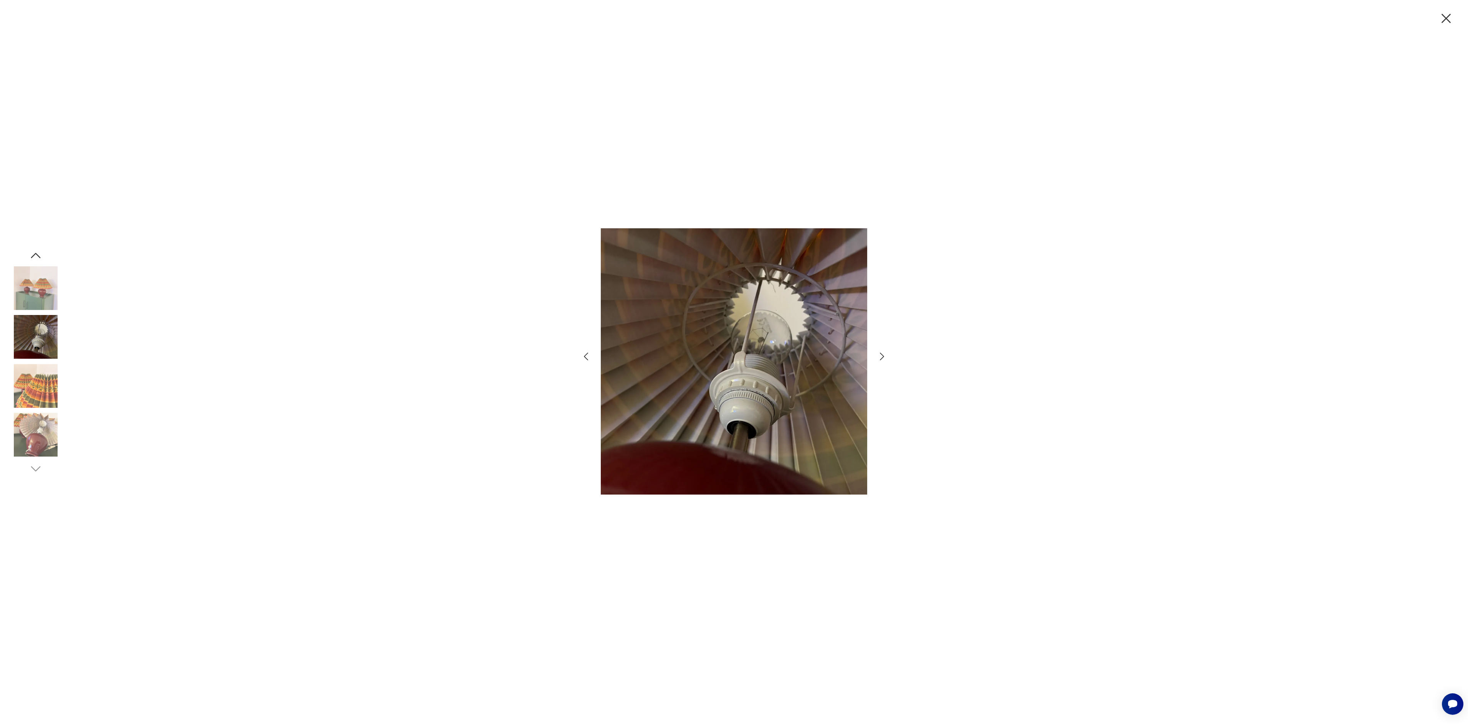
click at [881, 357] on icon "button" at bounding box center [881, 356] width 11 height 11
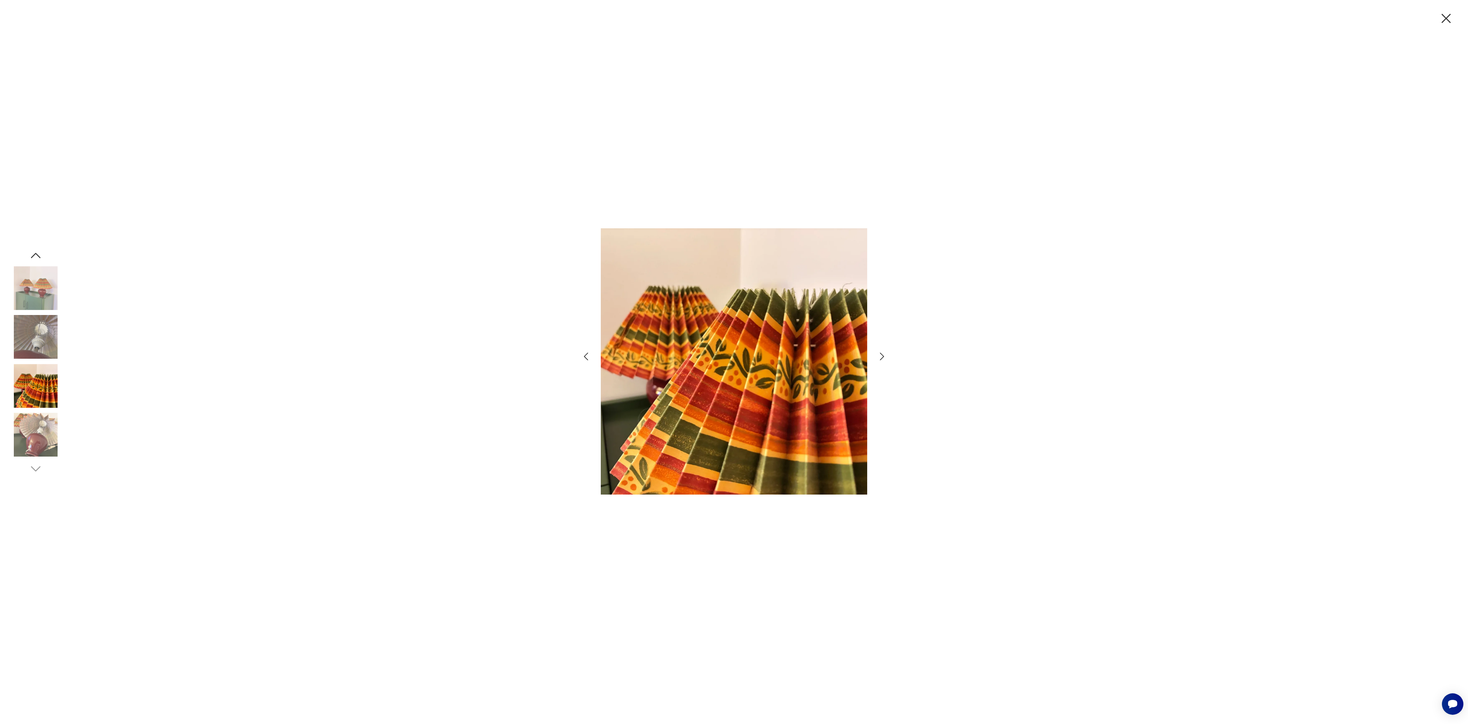
click at [881, 357] on icon "button" at bounding box center [881, 356] width 11 height 11
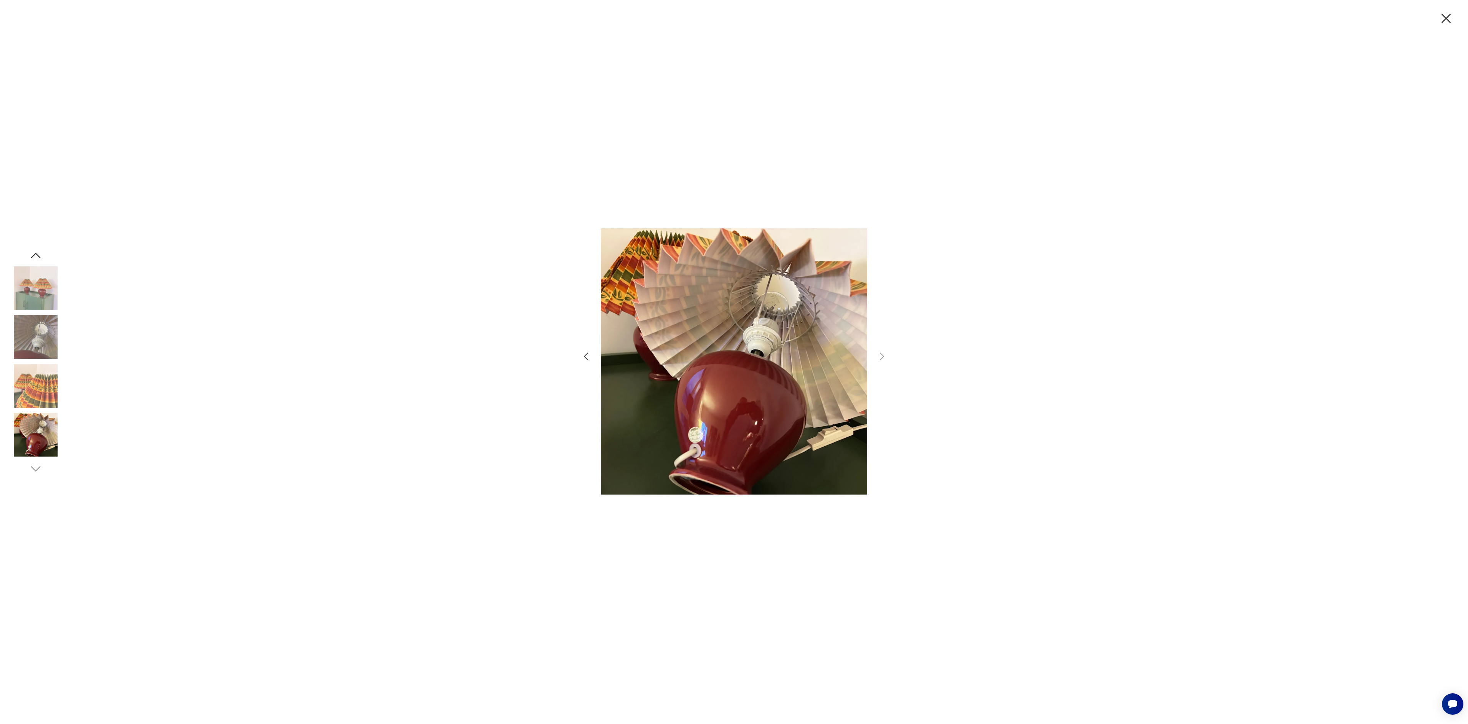
click at [45, 378] on img at bounding box center [36, 386] width 44 height 44
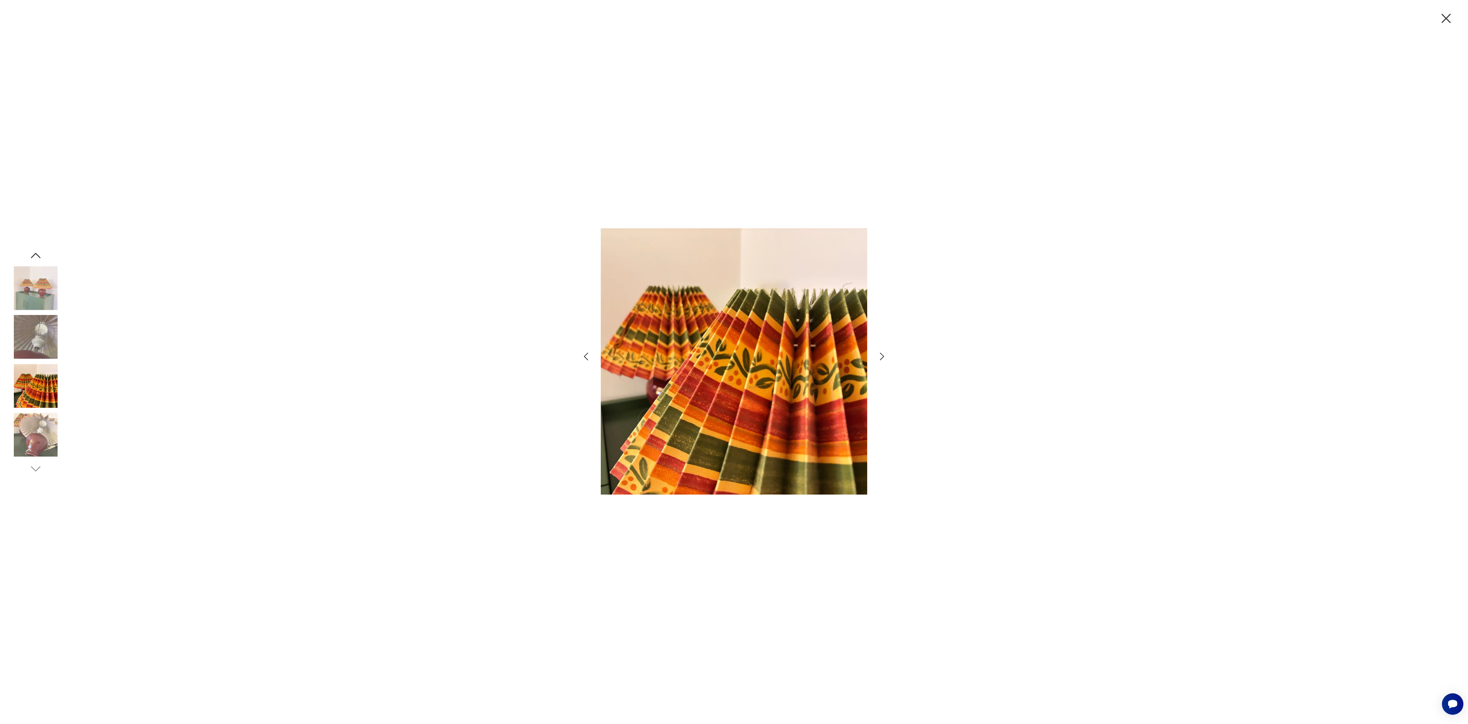
click at [40, 349] on img at bounding box center [36, 337] width 44 height 44
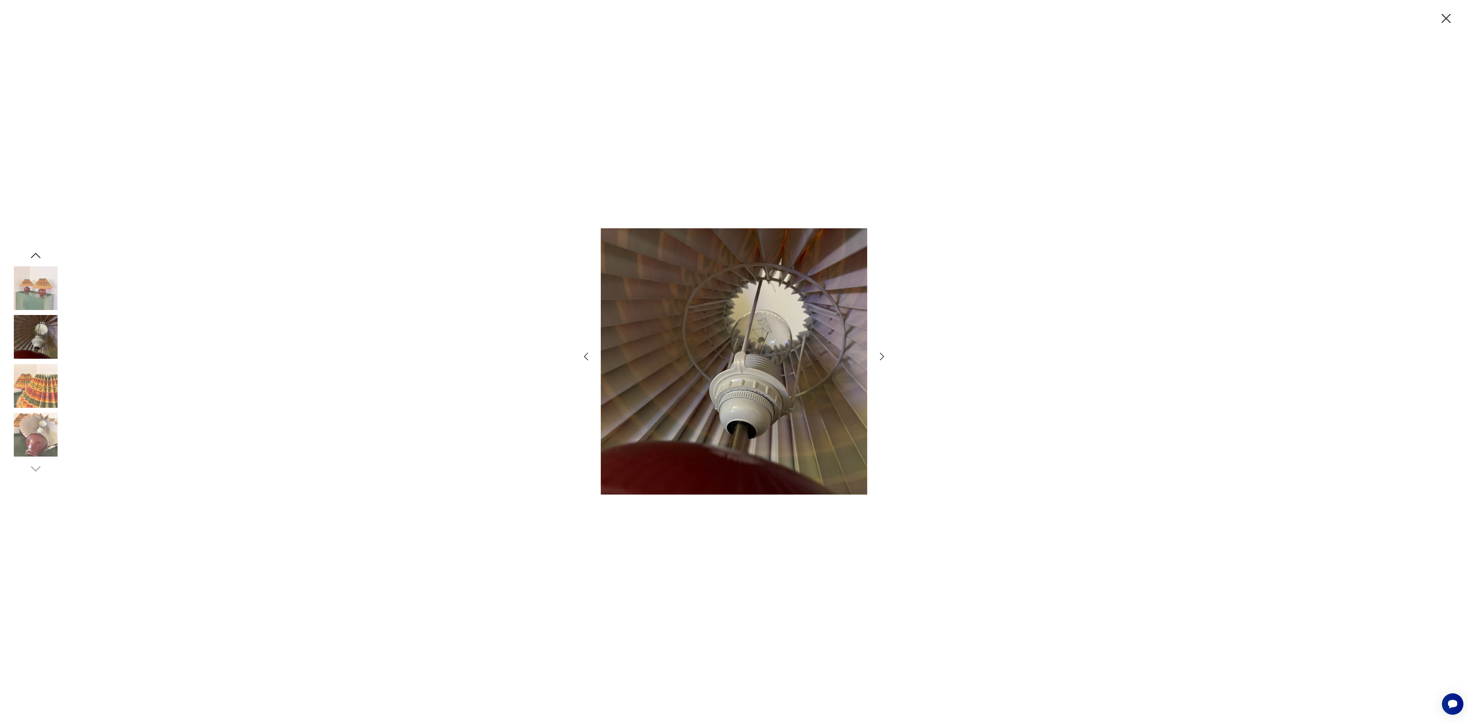
click at [33, 289] on img at bounding box center [36, 288] width 44 height 44
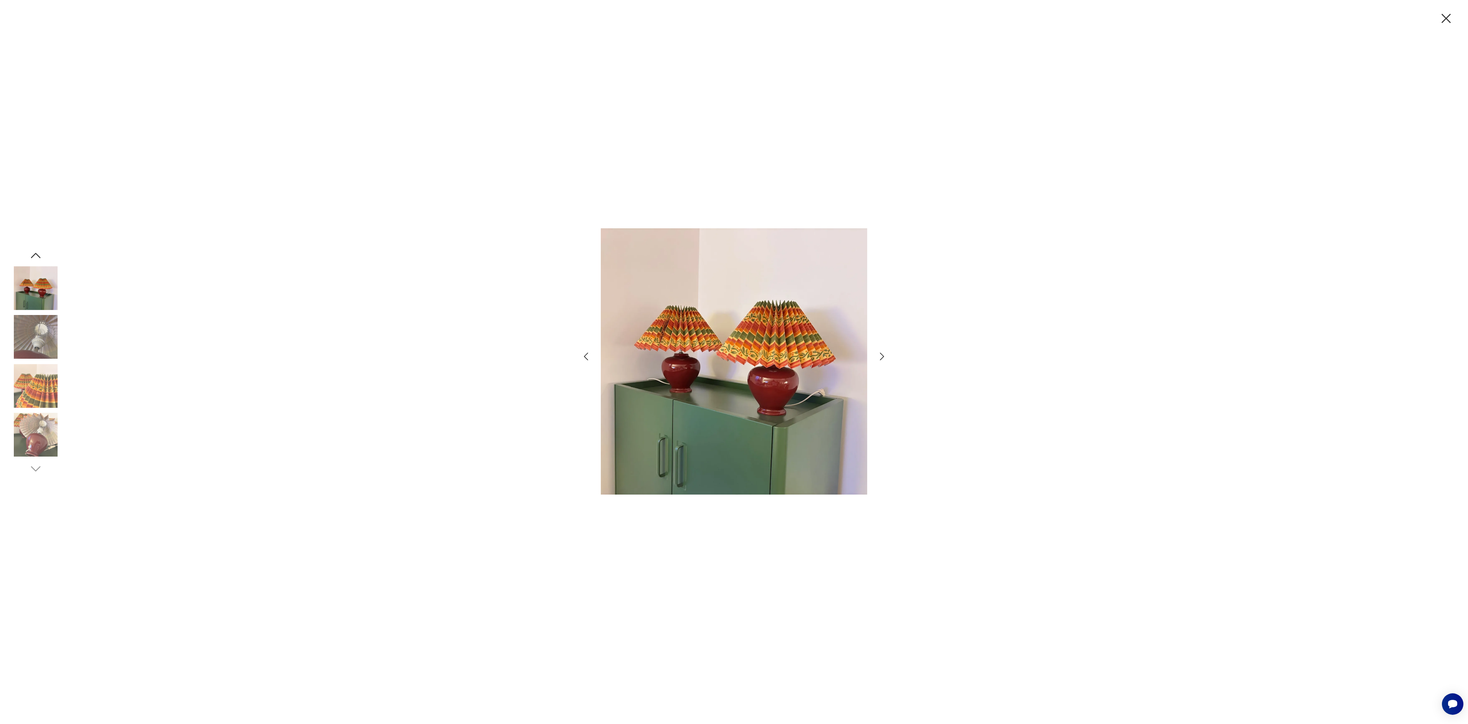
click at [34, 253] on icon "button" at bounding box center [36, 256] width 14 height 14
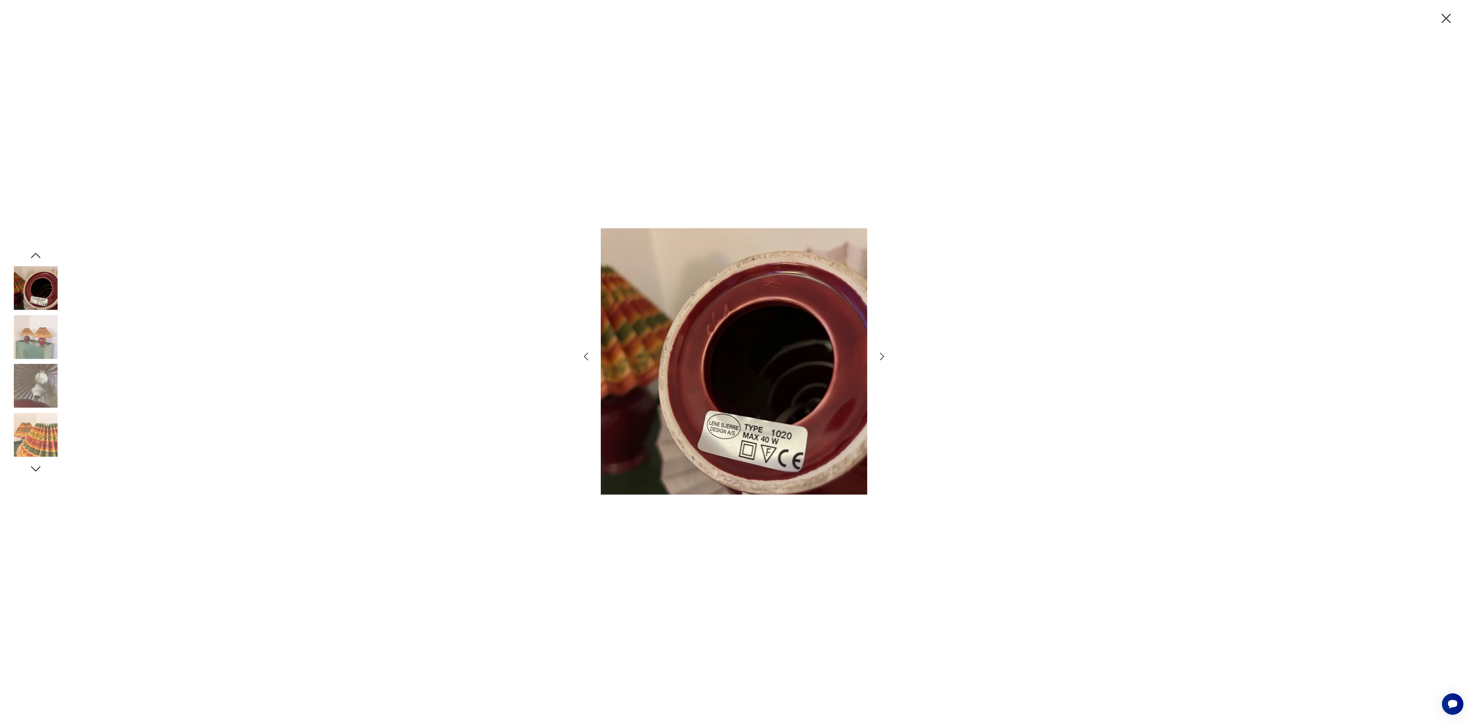
click at [34, 253] on icon "button" at bounding box center [36, 256] width 14 height 14
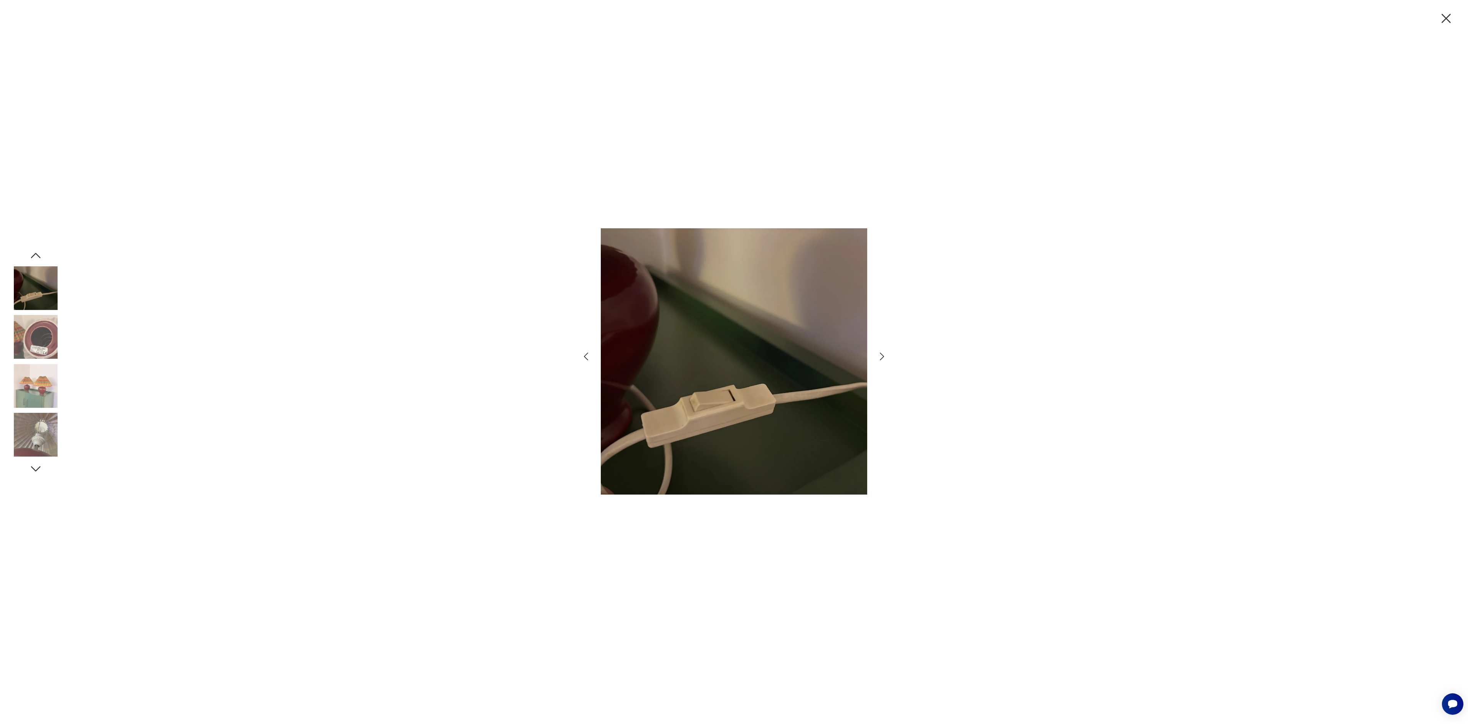
click at [34, 253] on icon "button" at bounding box center [36, 256] width 14 height 14
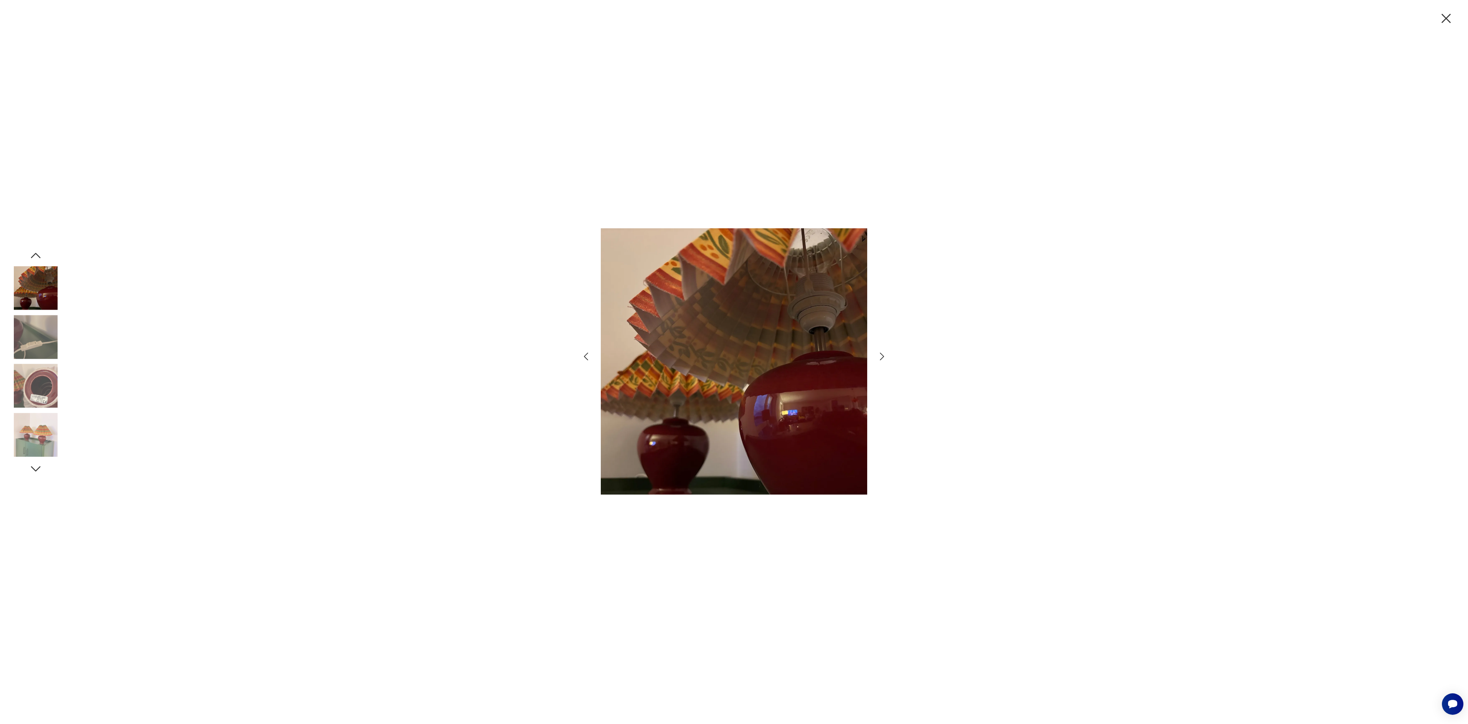
click at [34, 253] on icon "button" at bounding box center [36, 256] width 14 height 14
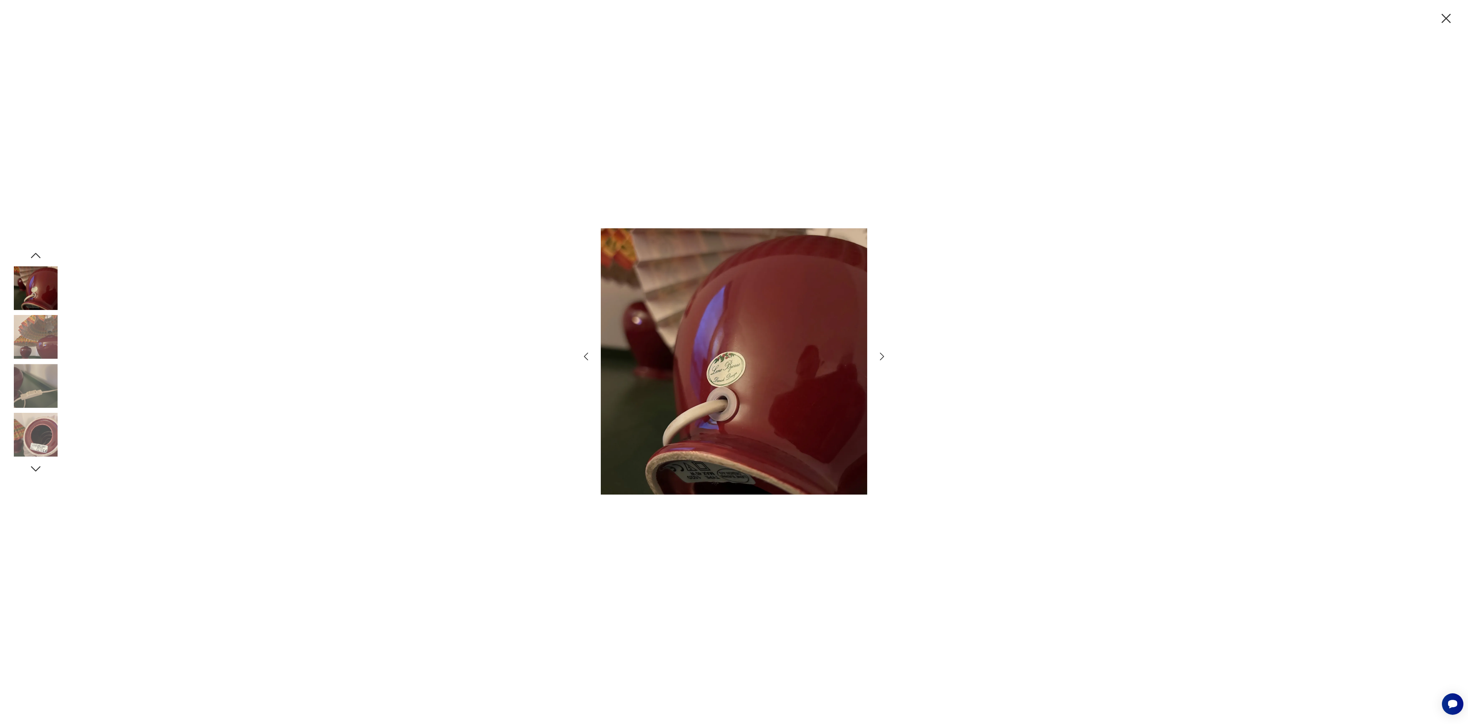
click at [34, 253] on icon "button" at bounding box center [36, 256] width 14 height 14
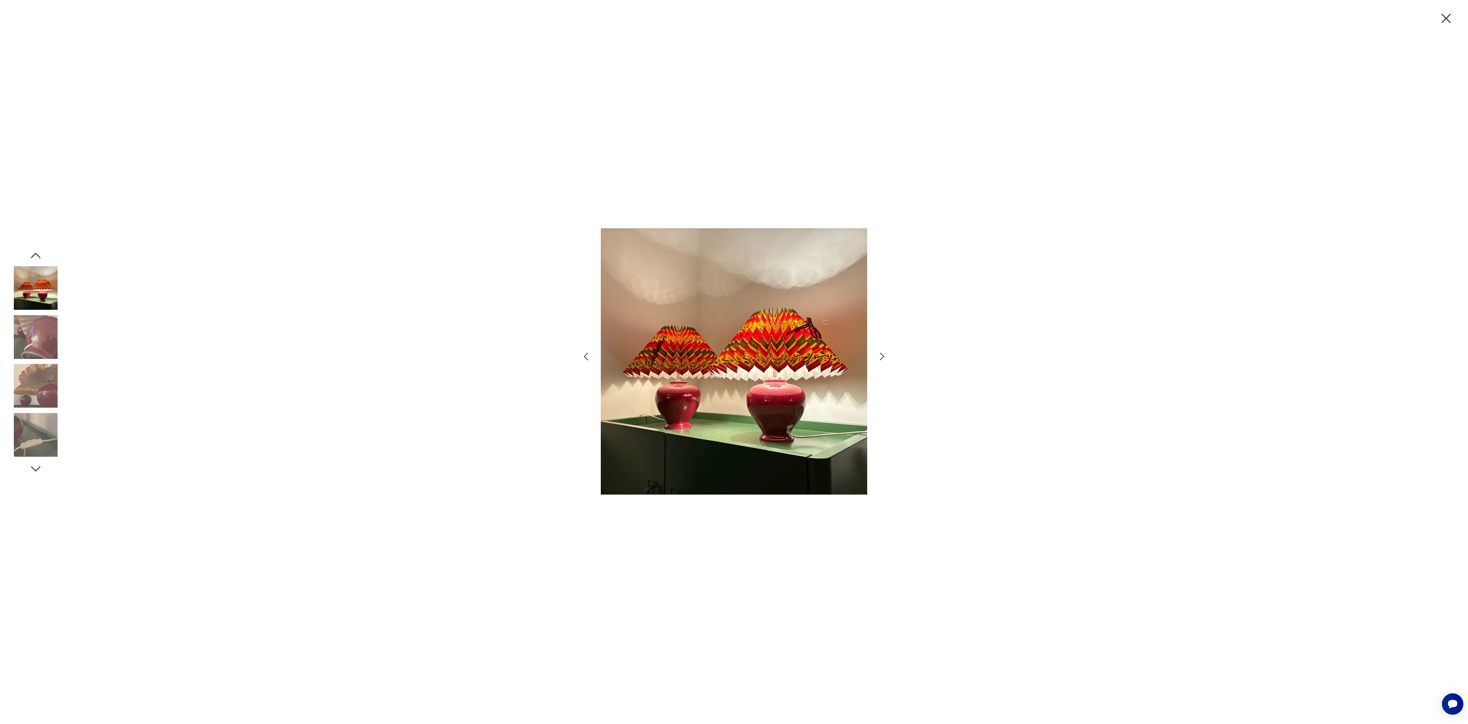
click at [1445, 21] on icon "button" at bounding box center [1446, 18] width 16 height 16
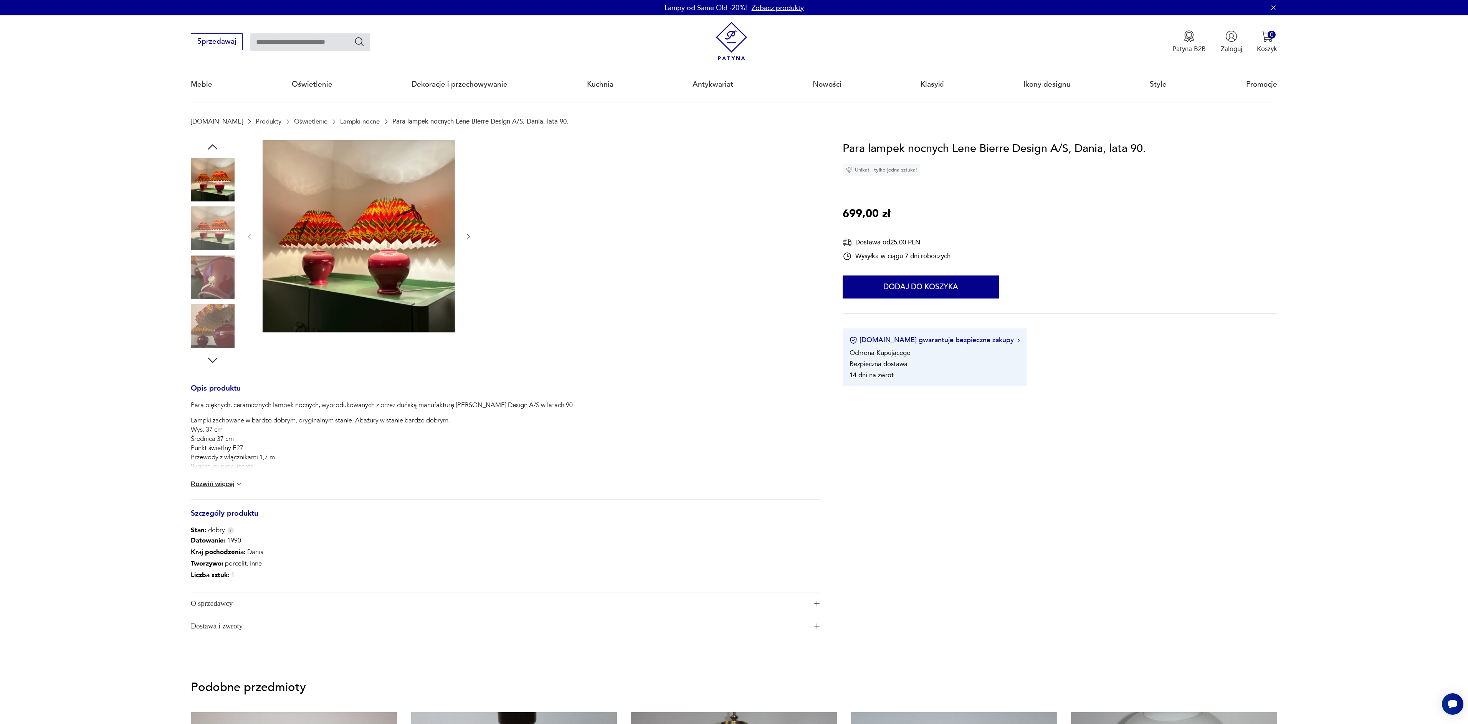
click at [216, 485] on button "Rozwiń więcej" at bounding box center [217, 485] width 52 height 8
